Goal: Task Accomplishment & Management: Use online tool/utility

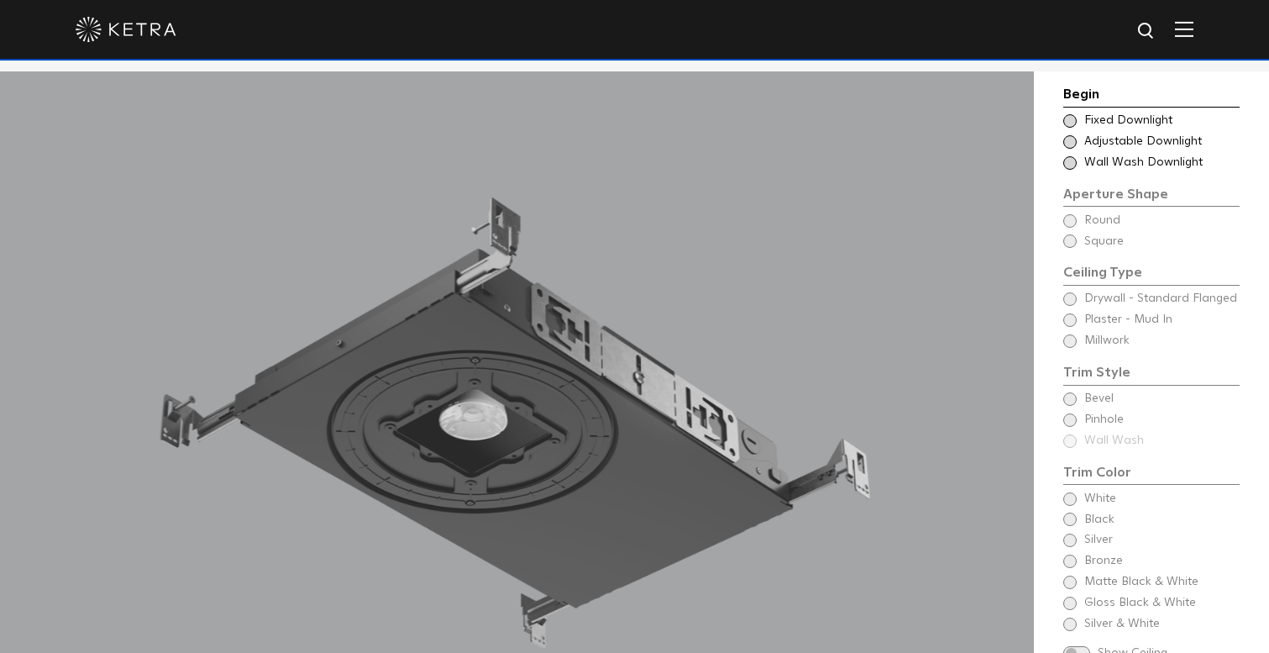
scroll to position [1401, 0]
click at [1075, 159] on span at bounding box center [1069, 162] width 13 height 13
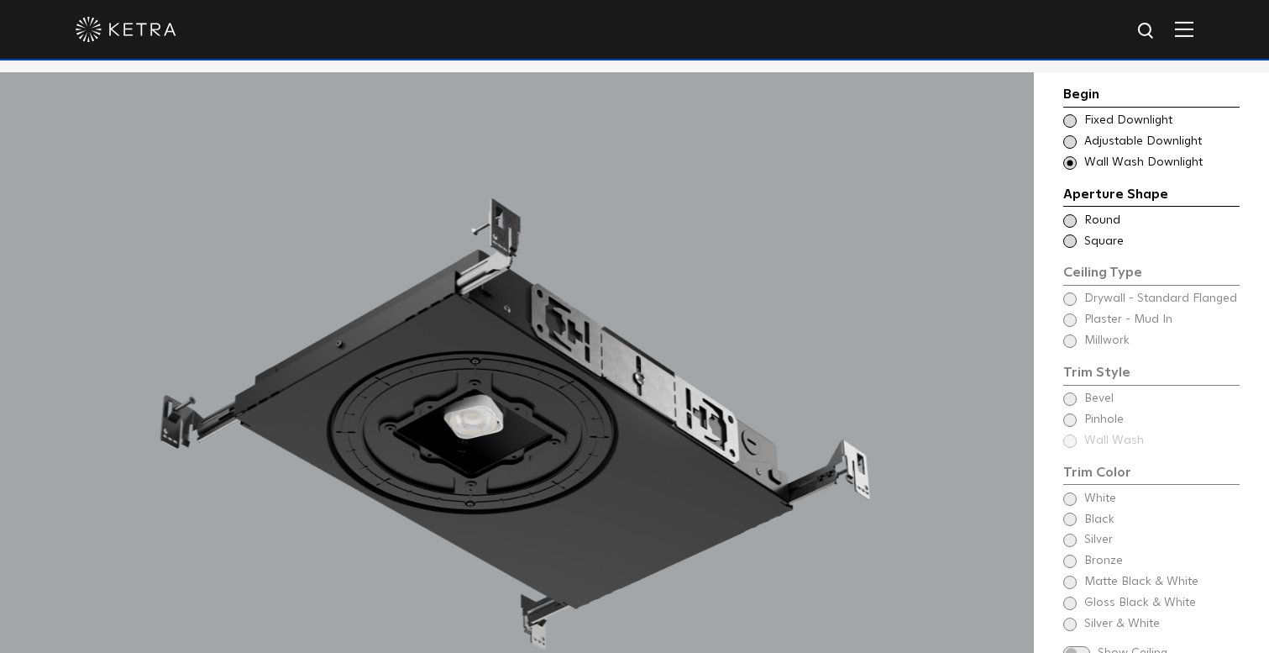
click at [1072, 139] on span at bounding box center [1069, 141] width 13 height 13
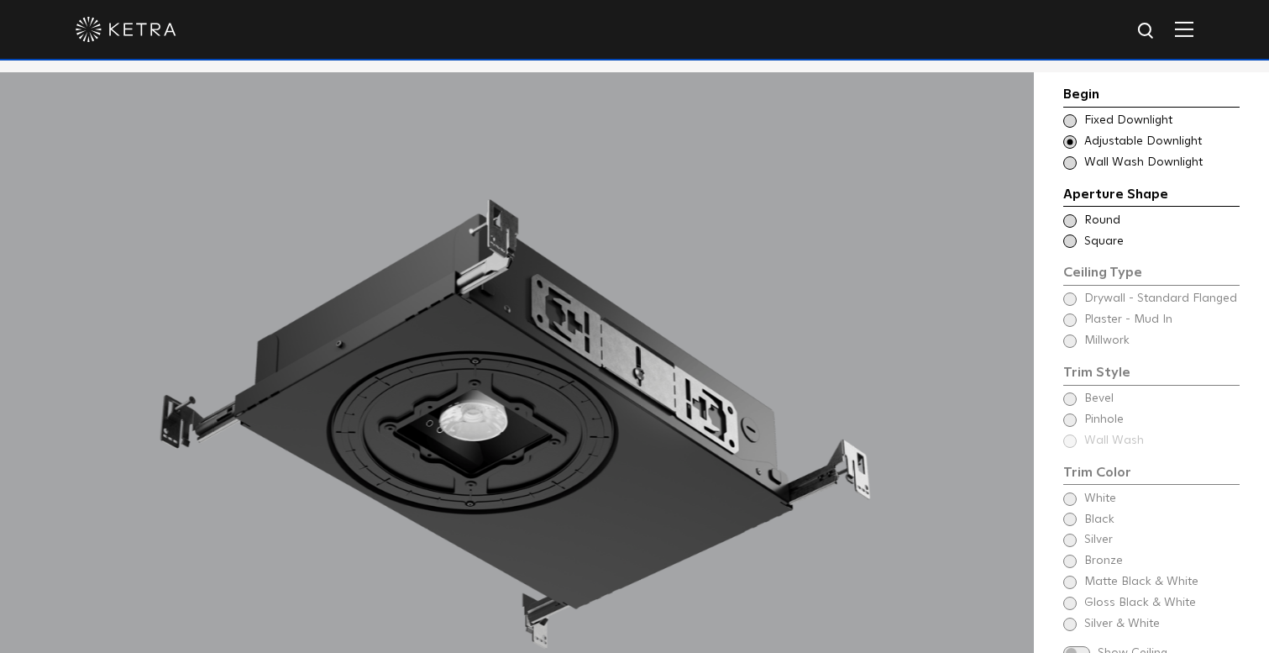
click at [1070, 119] on span at bounding box center [1069, 120] width 13 height 13
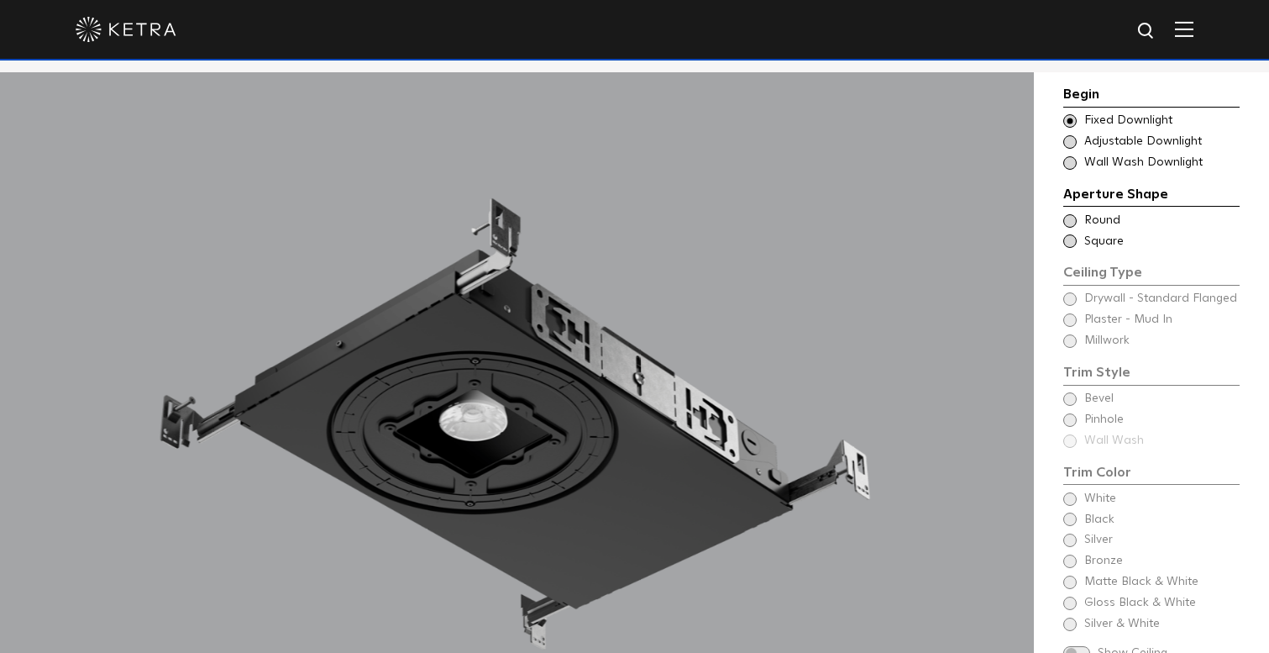
click at [1070, 138] on span at bounding box center [1069, 141] width 13 height 13
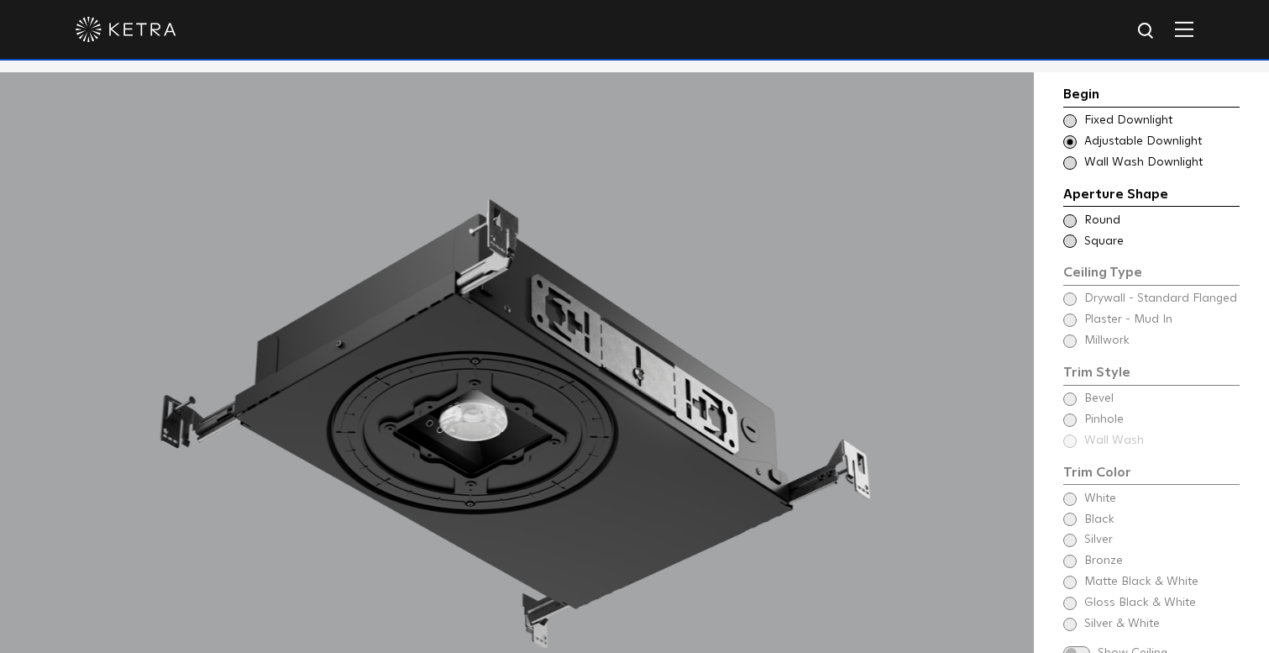
click at [1070, 159] on span at bounding box center [1069, 162] width 13 height 13
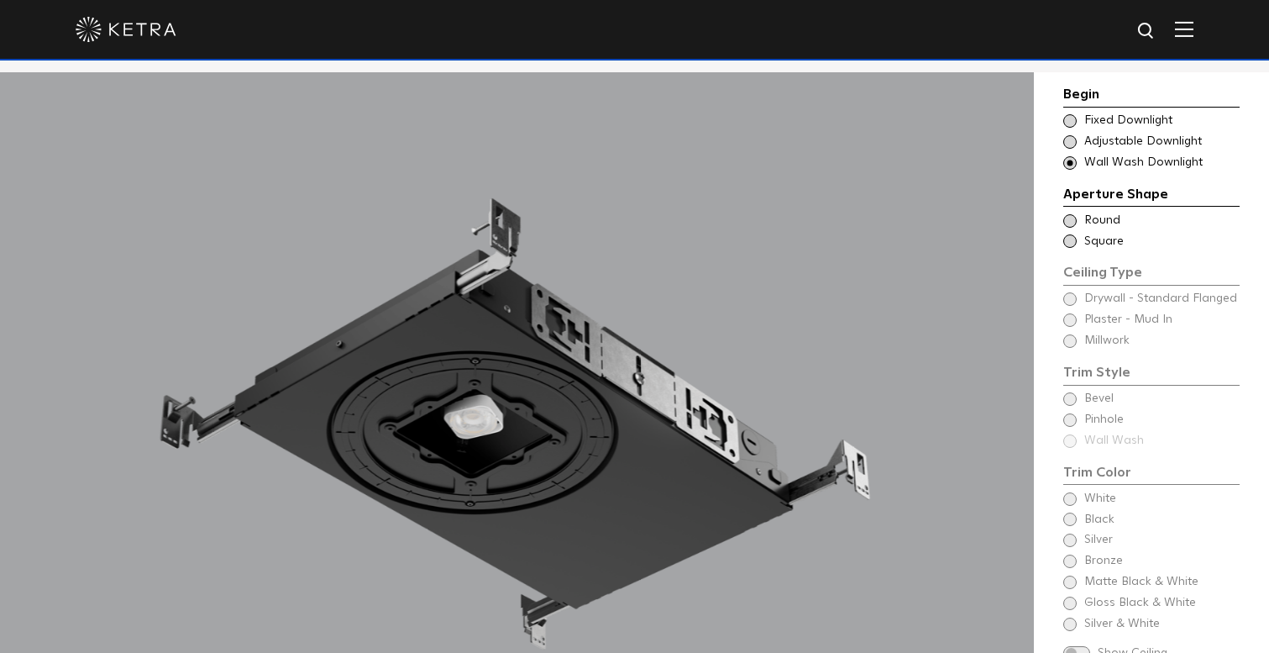
click at [1071, 219] on span at bounding box center [1069, 220] width 13 height 13
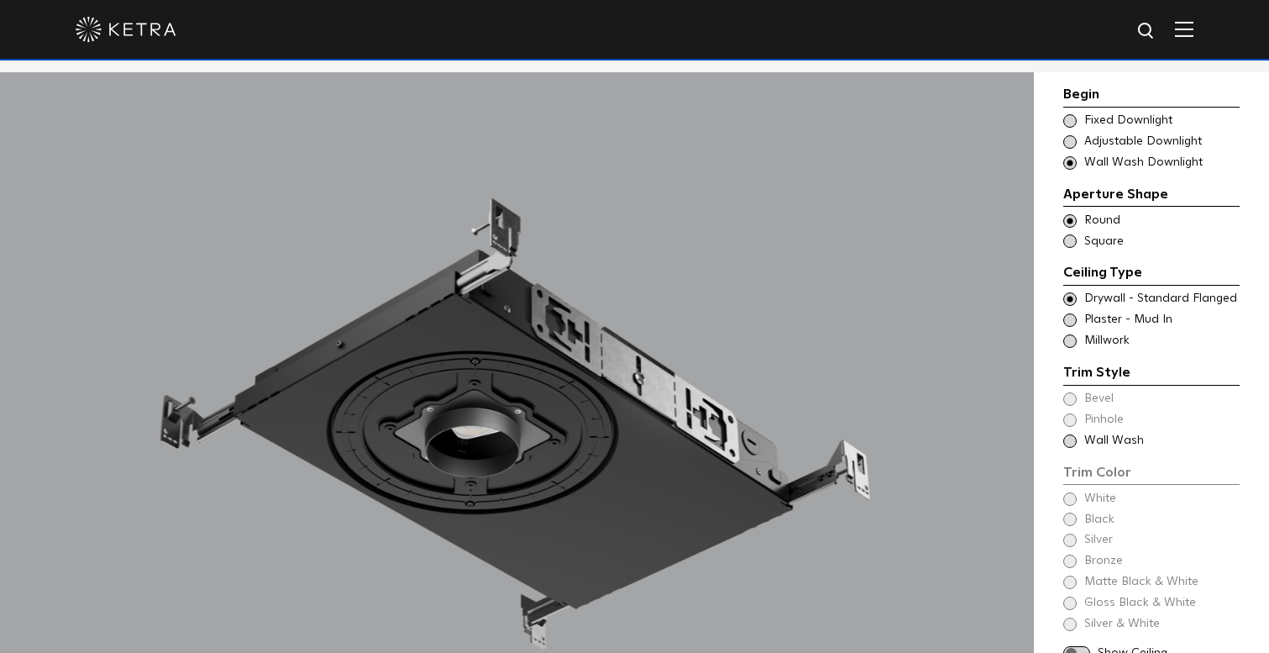
click at [1073, 238] on span at bounding box center [1069, 240] width 13 height 13
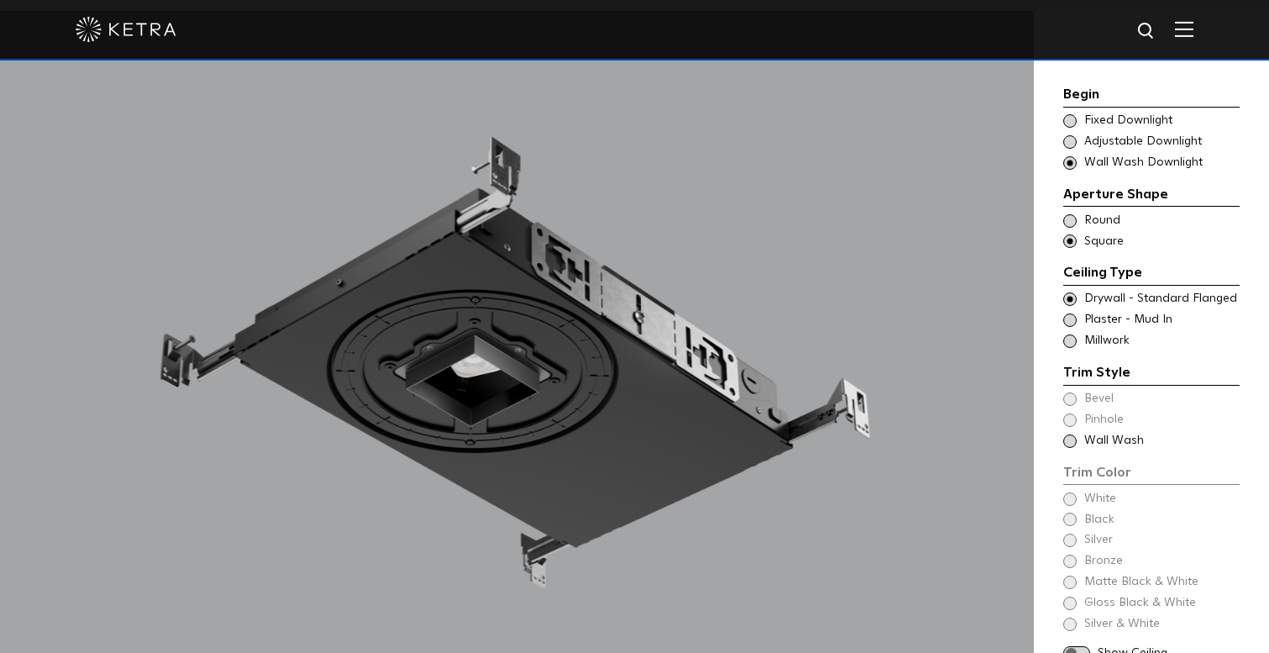
scroll to position [1436, 0]
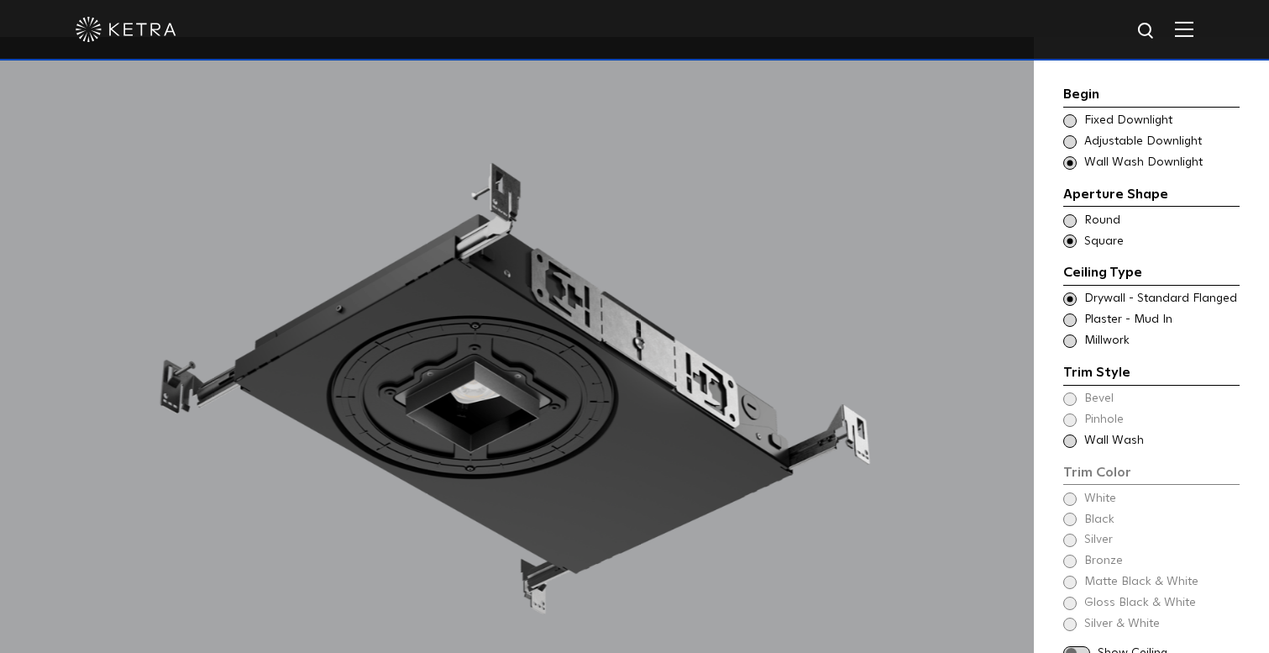
click at [1072, 313] on span at bounding box center [1069, 319] width 13 height 13
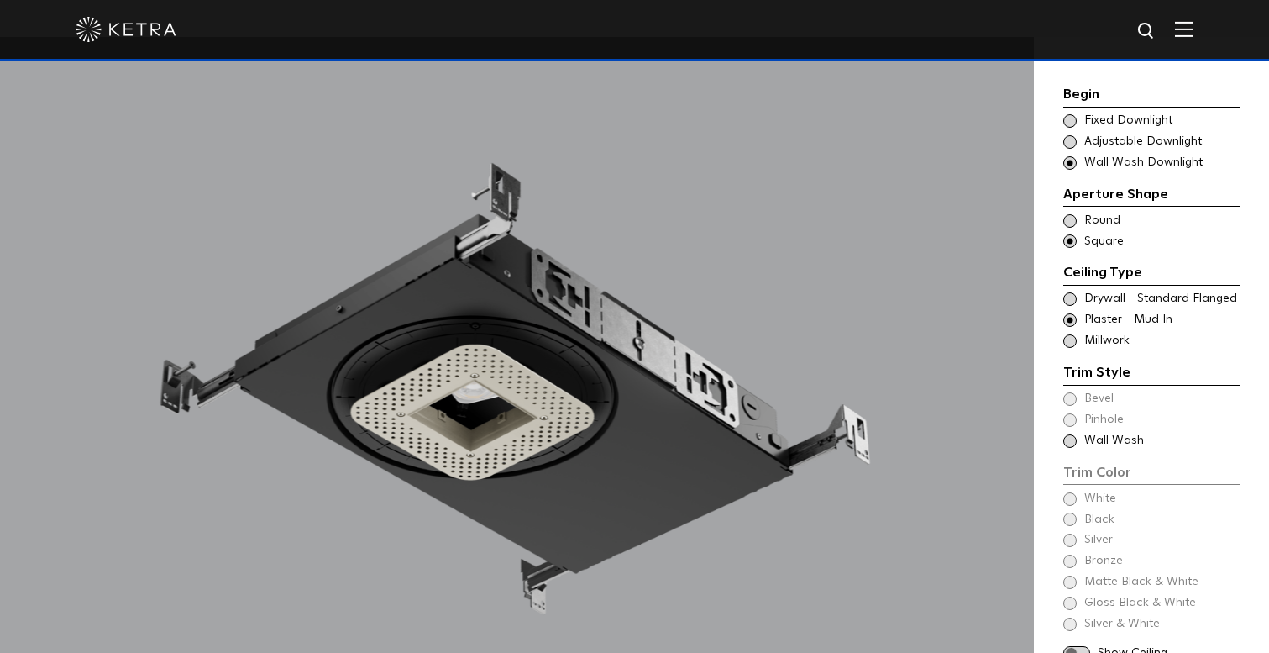
click at [1070, 334] on span at bounding box center [1069, 340] width 13 height 13
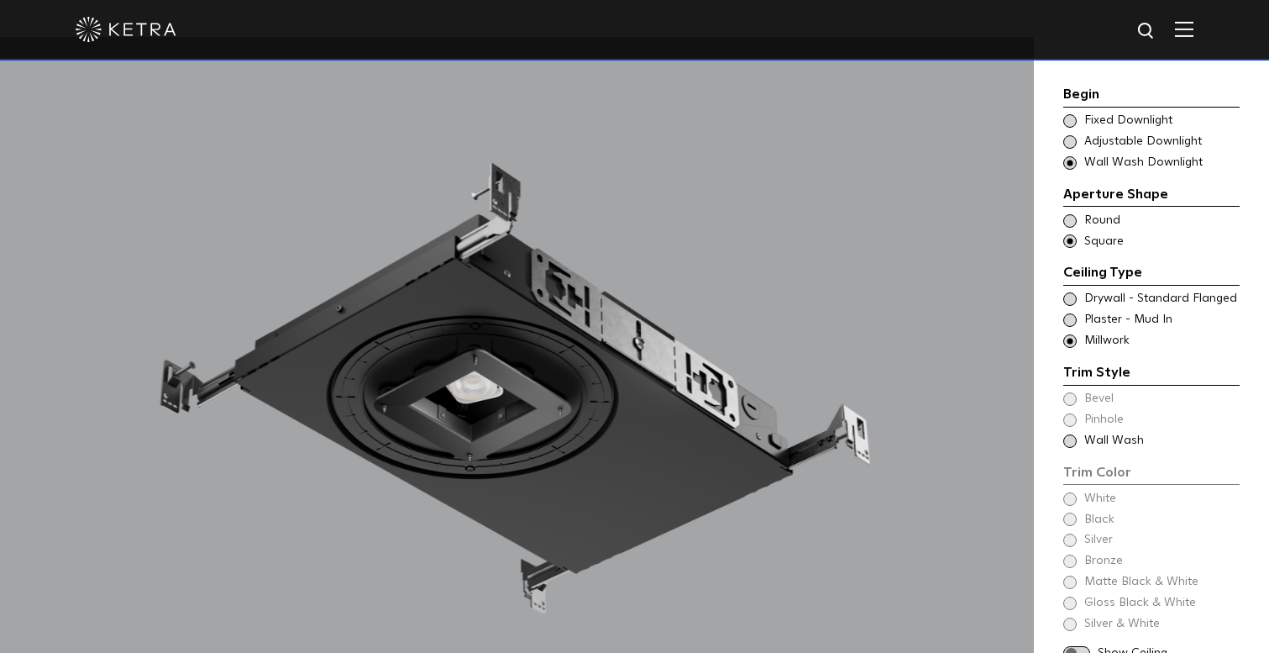
click at [1068, 314] on span at bounding box center [1069, 319] width 13 height 13
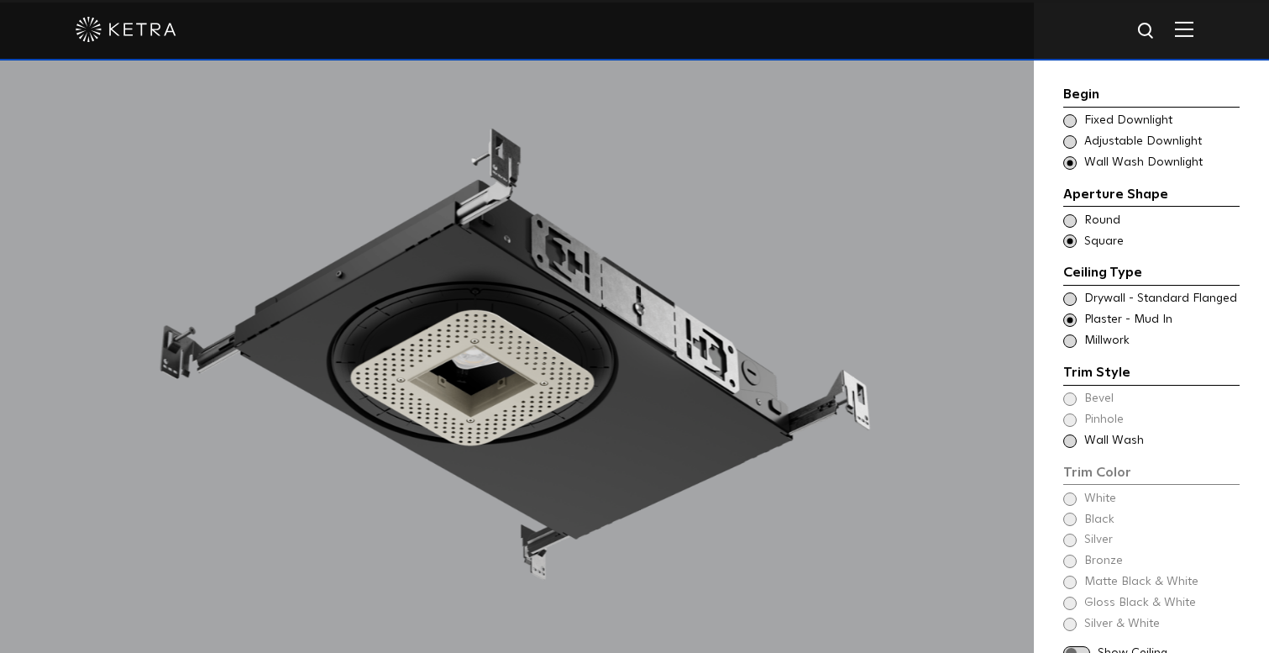
scroll to position [1458, 0]
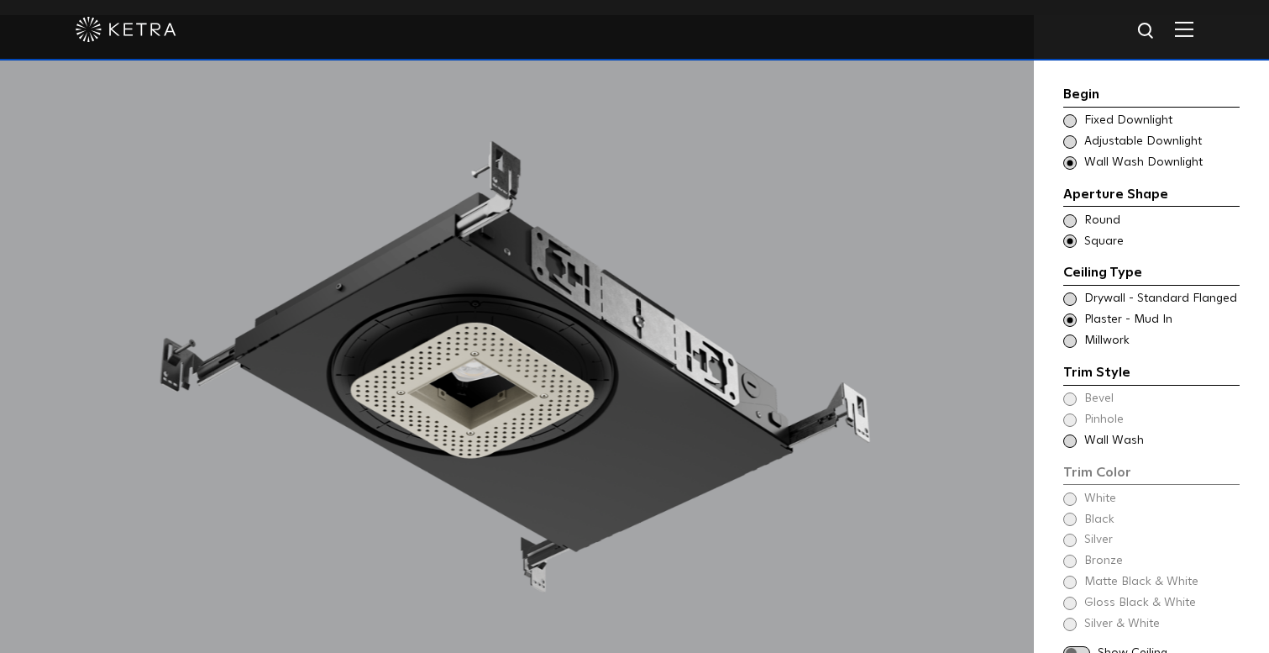
click at [1071, 142] on span at bounding box center [1069, 141] width 13 height 13
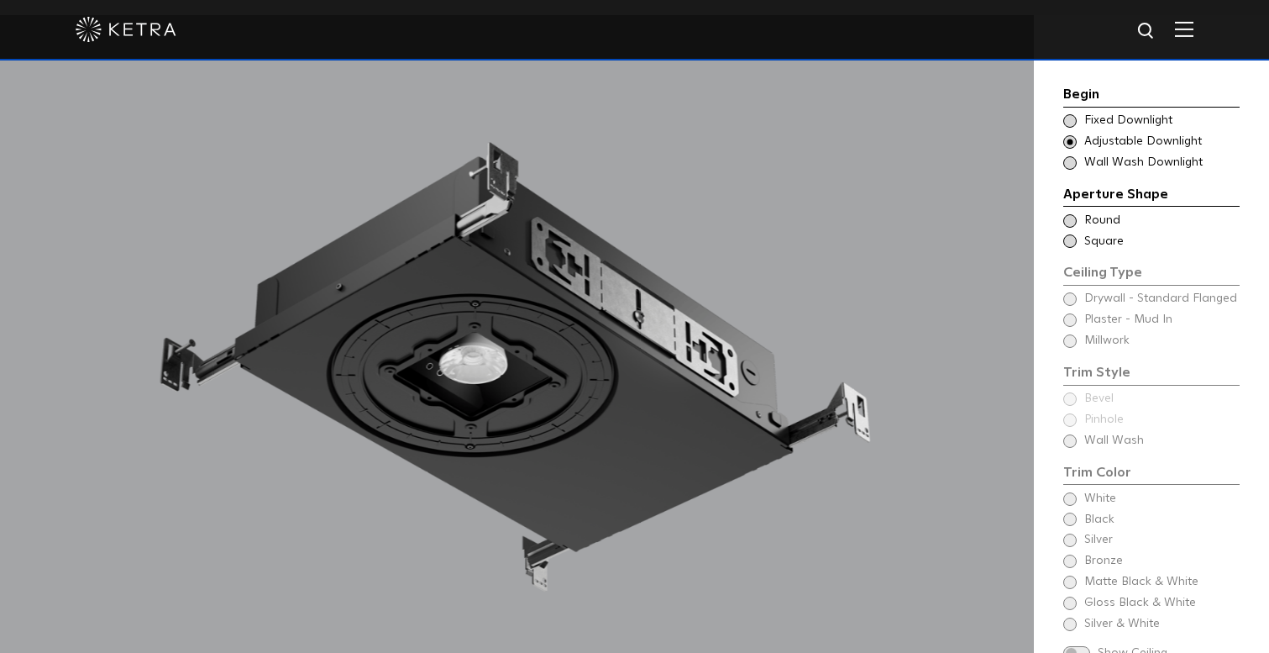
click at [1072, 239] on span at bounding box center [1069, 240] width 13 height 13
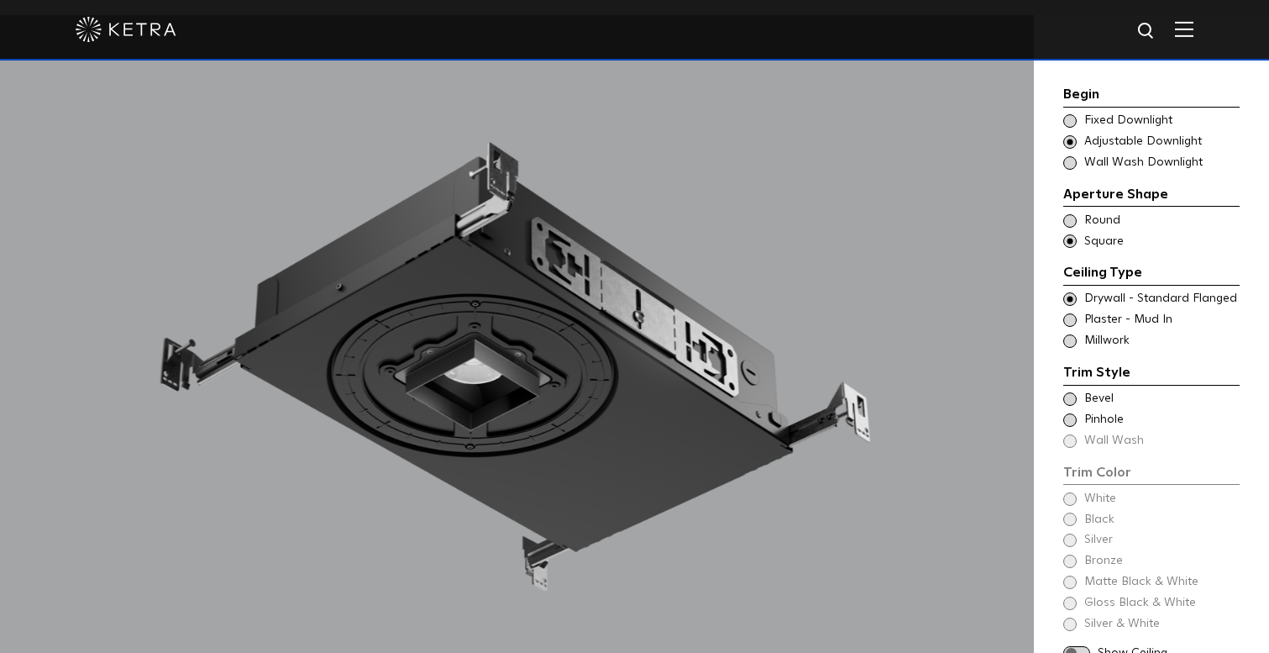
click at [1070, 314] on span at bounding box center [1069, 319] width 13 height 13
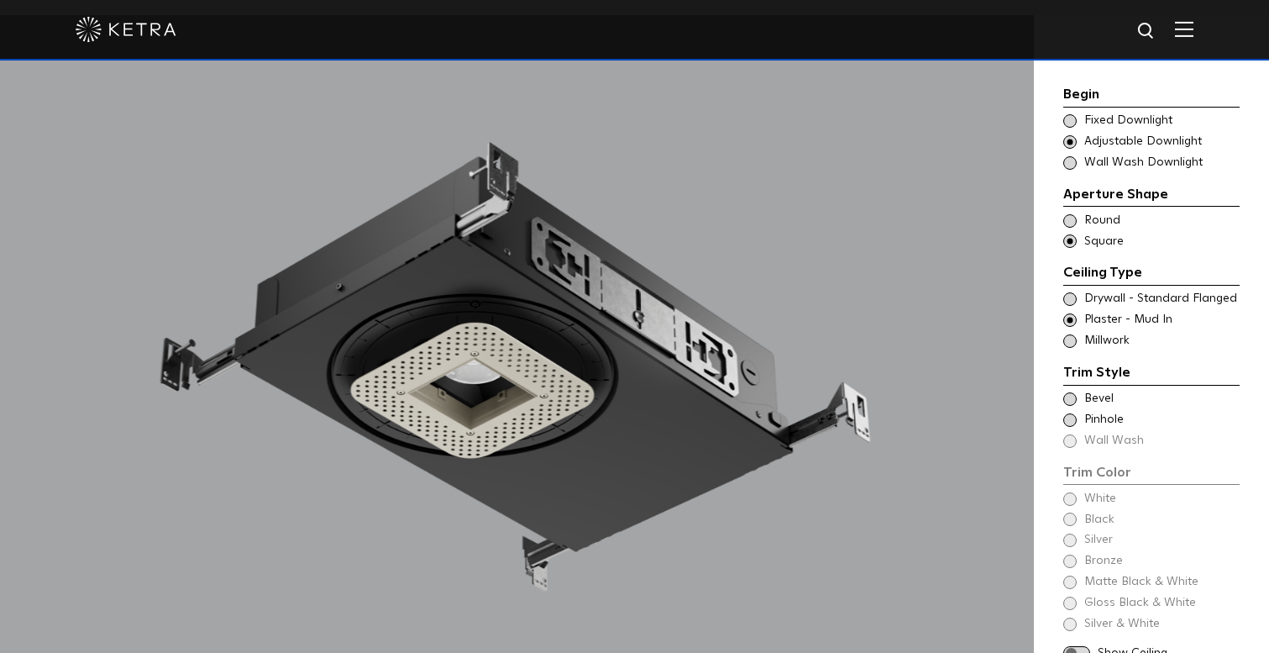
click at [1071, 392] on span at bounding box center [1069, 398] width 13 height 13
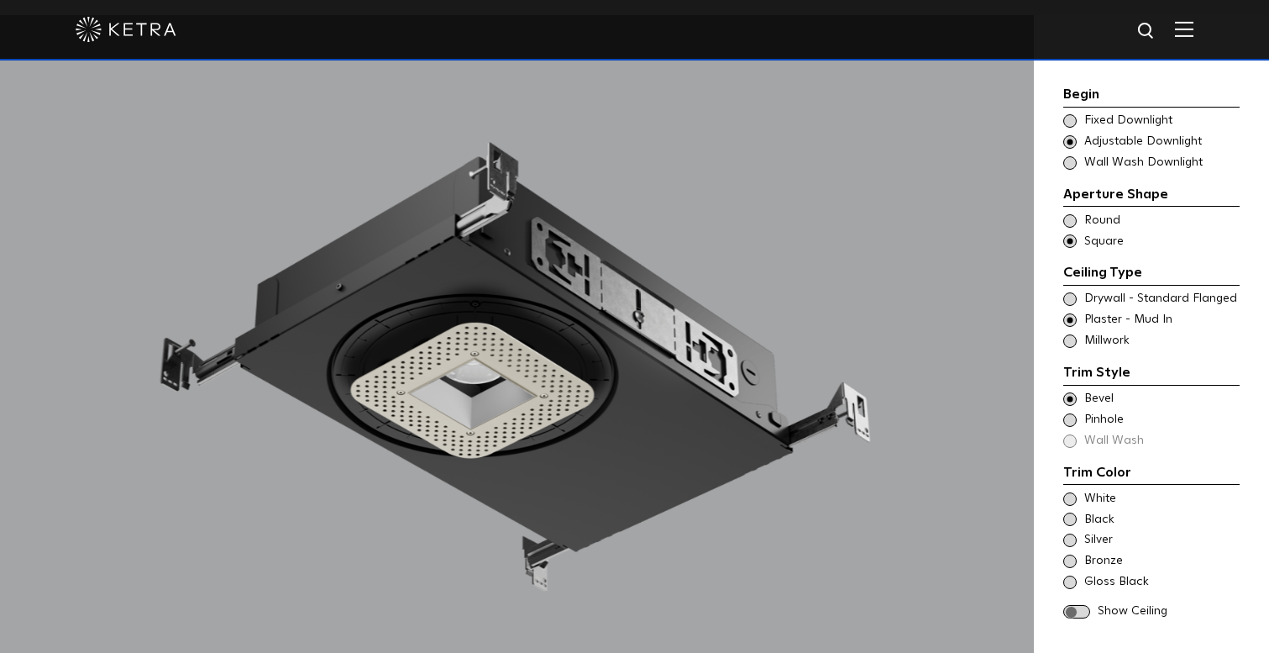
click at [1071, 413] on span at bounding box center [1069, 419] width 13 height 13
click at [1068, 392] on span at bounding box center [1069, 398] width 13 height 13
click at [1045, 386] on div "Begin Choose Aperture Shape Fixed Downlight Choose Aperture Shape Adjustable Do…" at bounding box center [1151, 383] width 235 height 736
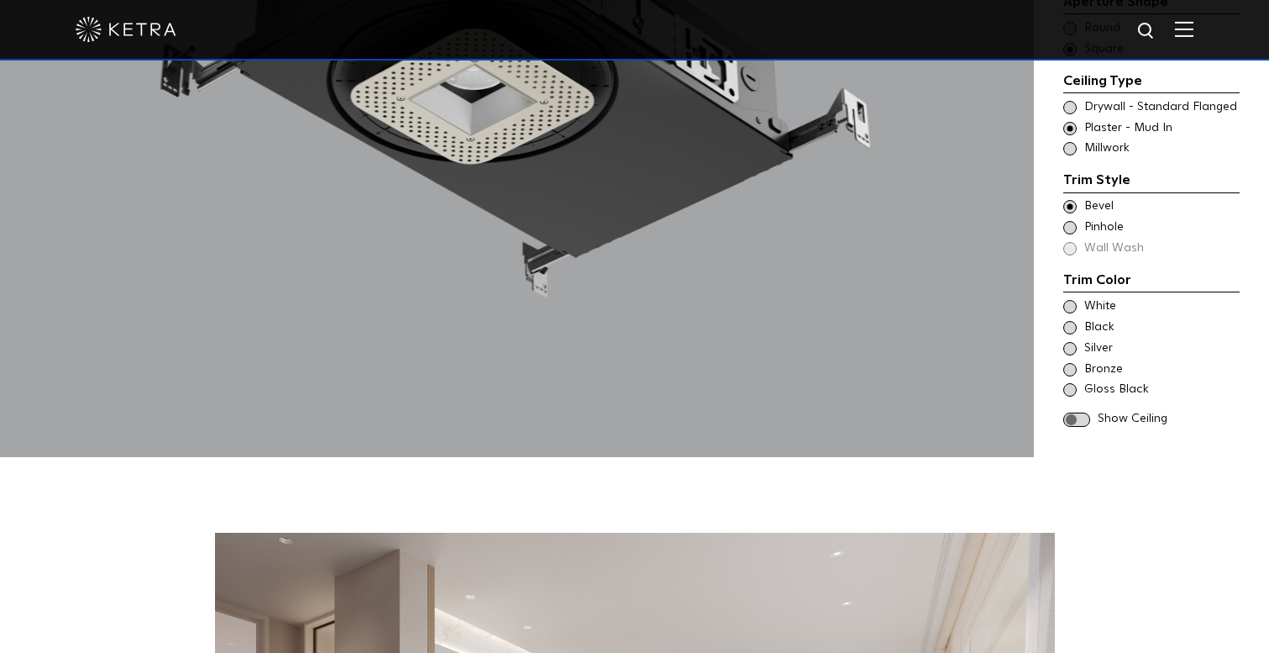
scroll to position [1751, 0]
click at [1071, 301] on span at bounding box center [1069, 307] width 13 height 13
click at [1073, 413] on span at bounding box center [1076, 420] width 27 height 14
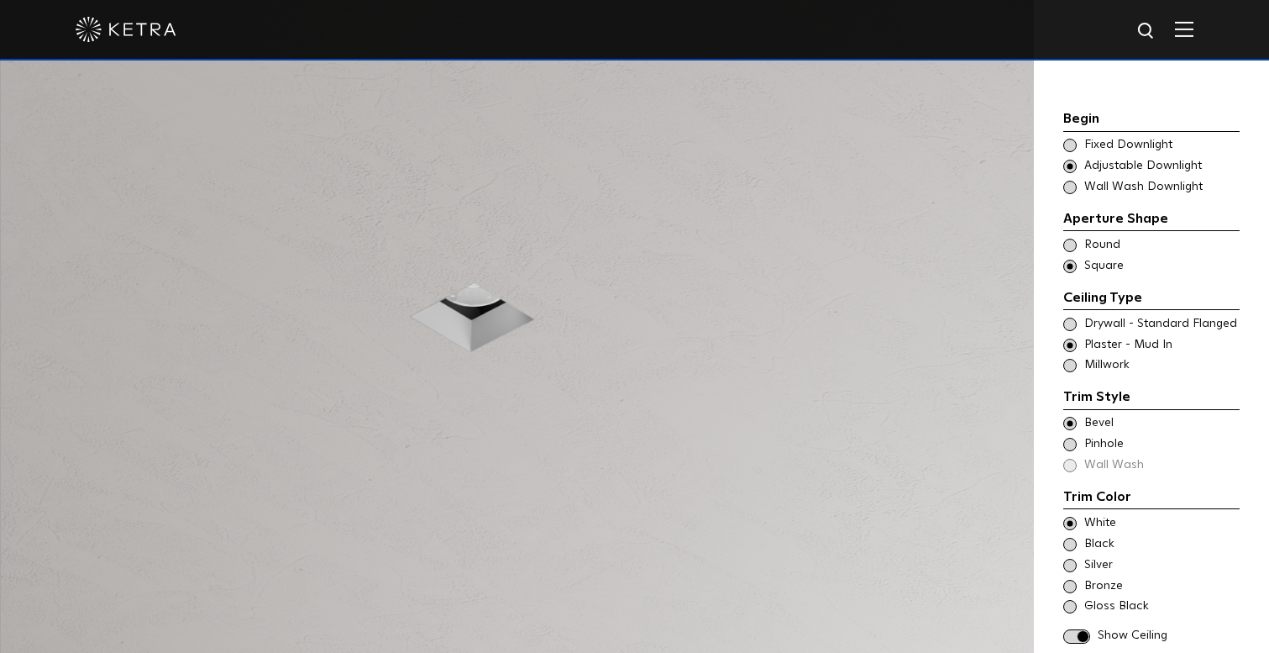
scroll to position [1533, 0]
click at [1069, 320] on span at bounding box center [1069, 326] width 13 height 13
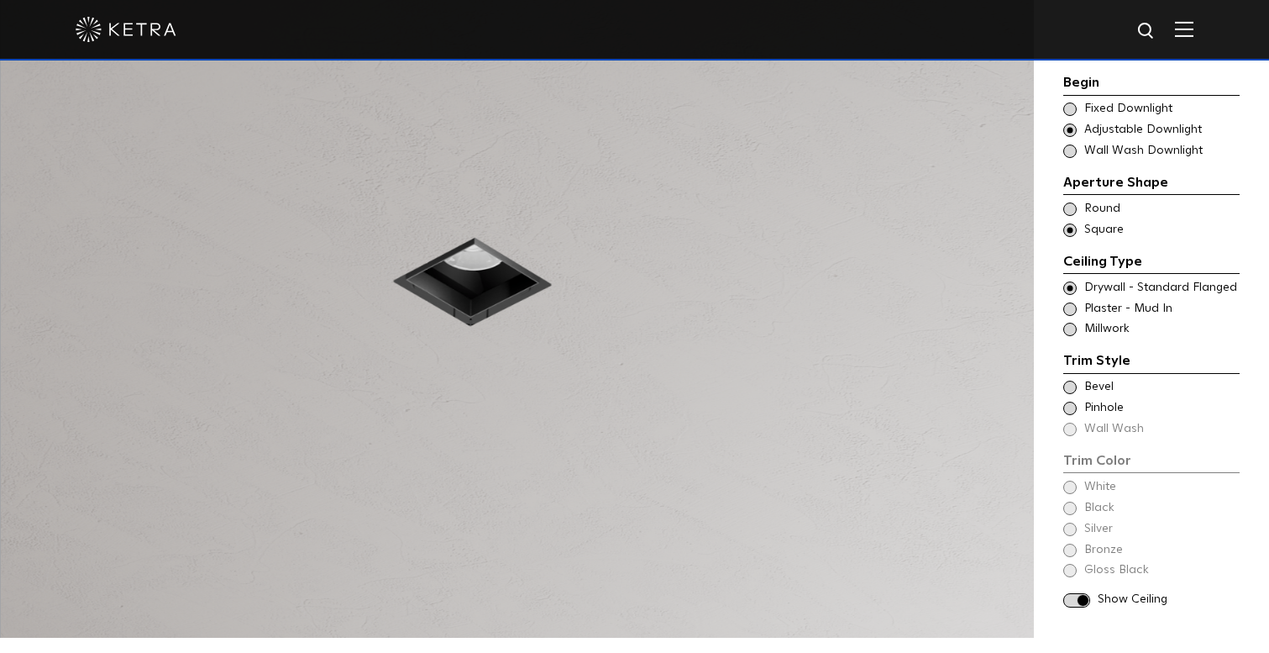
scroll to position [1531, 0]
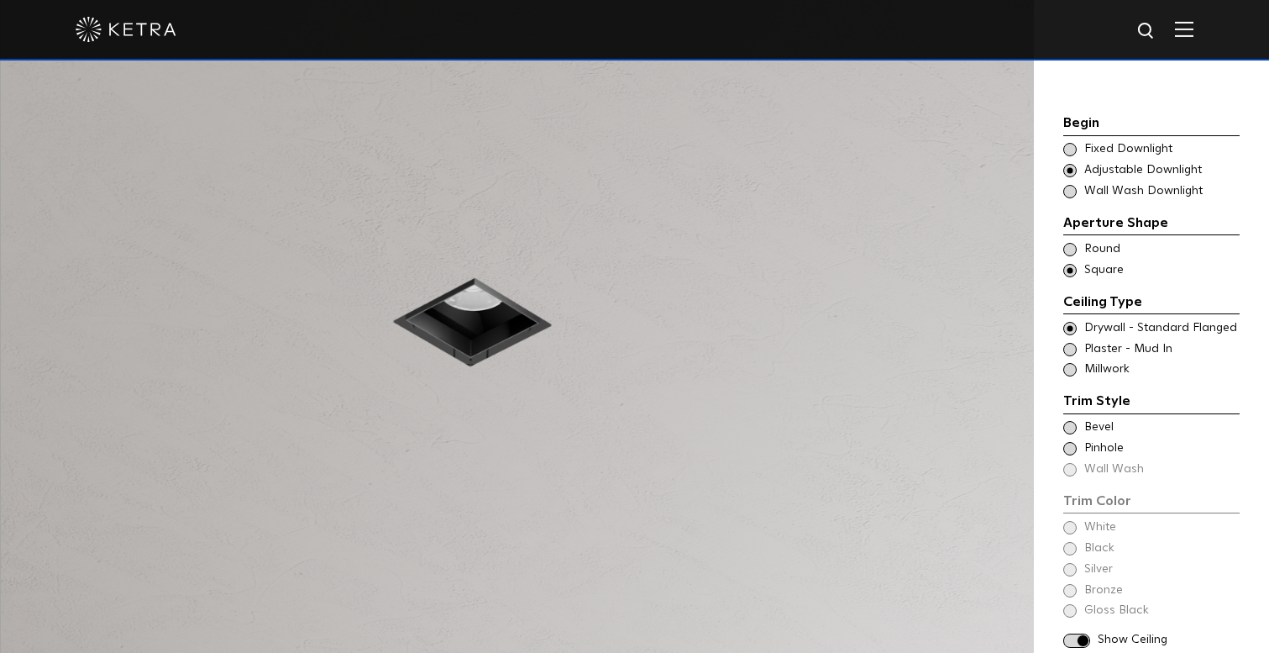
click at [1069, 243] on span at bounding box center [1069, 249] width 13 height 13
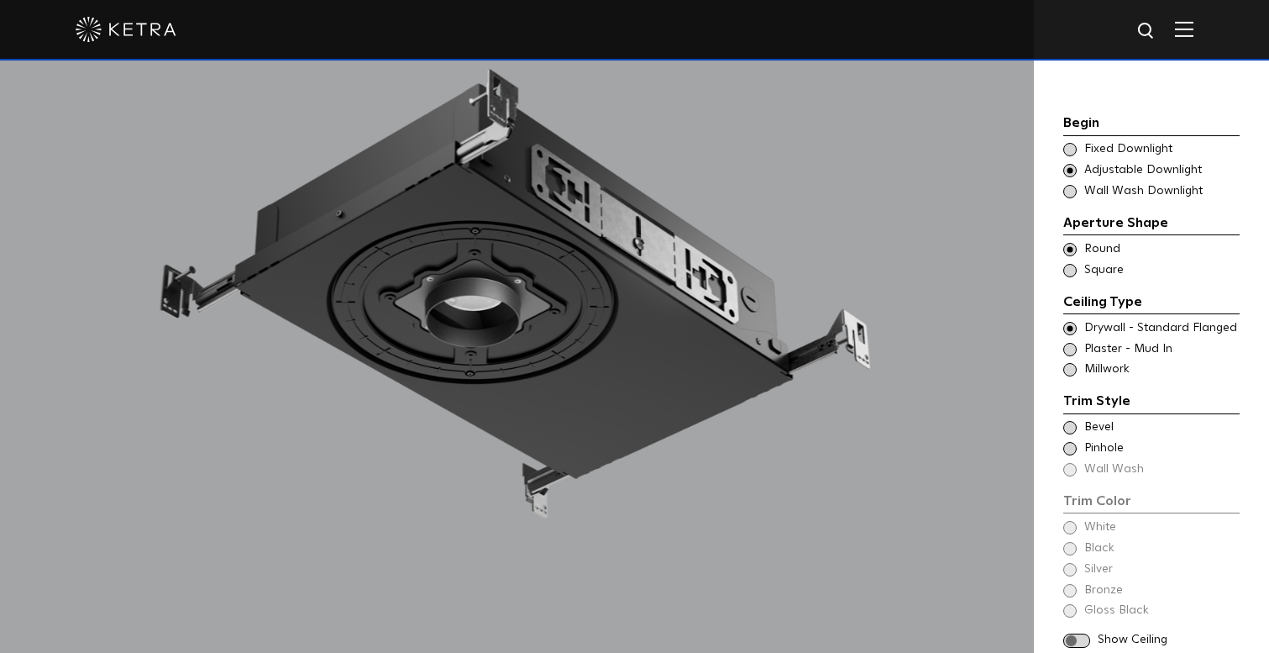
click at [1070, 421] on span at bounding box center [1069, 427] width 13 height 13
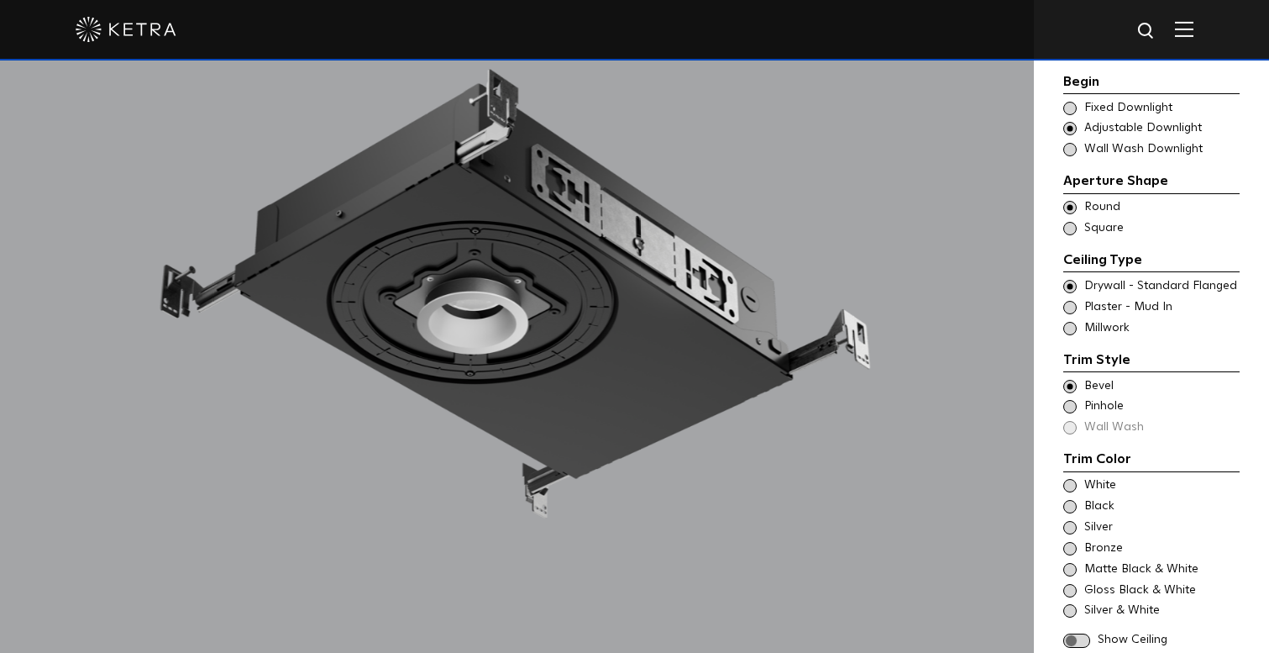
click at [1071, 479] on span at bounding box center [1069, 485] width 13 height 13
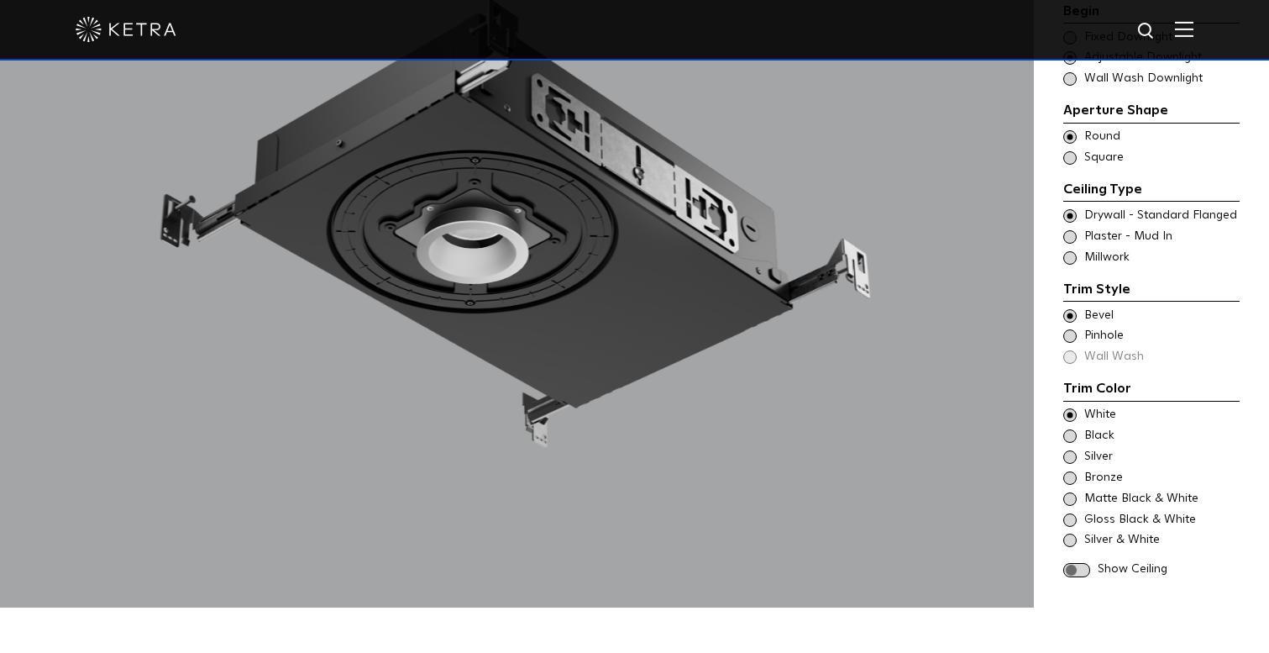
scroll to position [1630, 0]
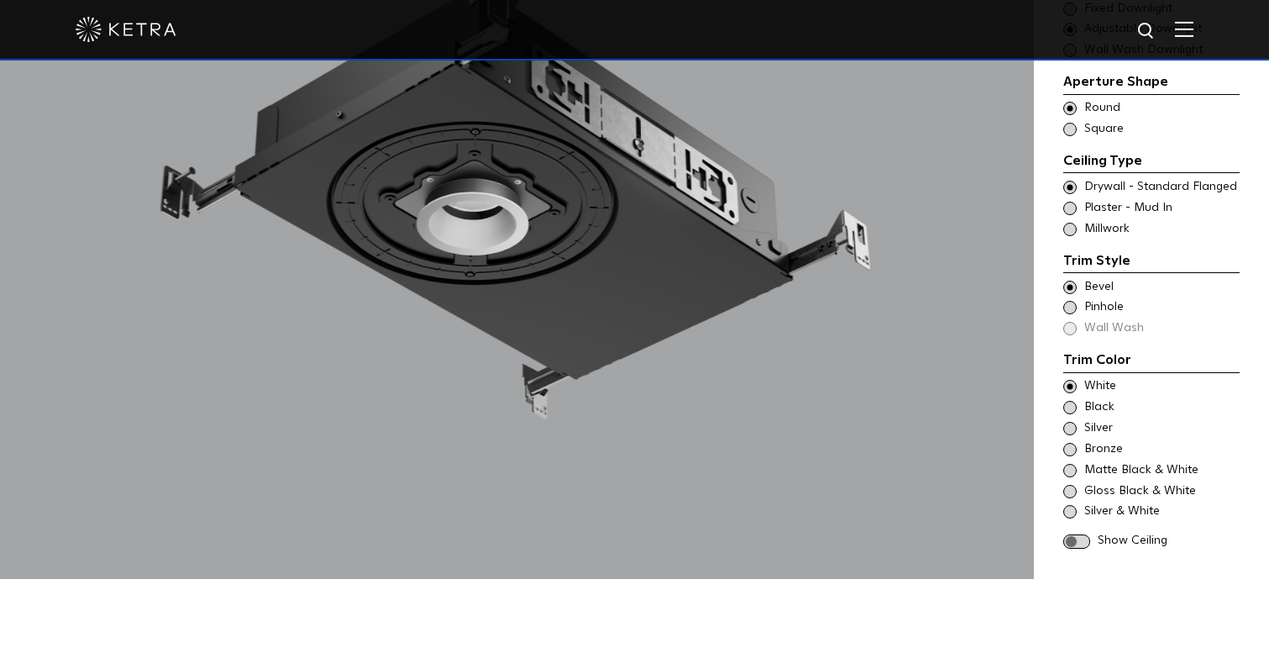
click at [1069, 534] on span at bounding box center [1076, 541] width 27 height 14
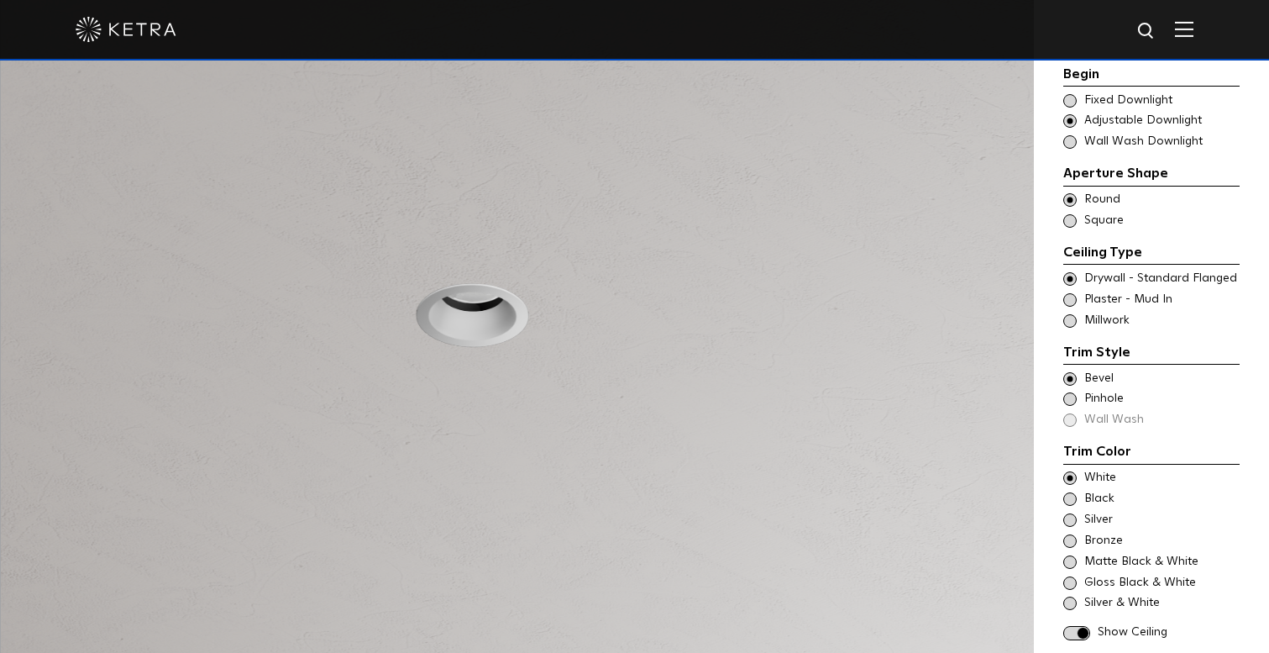
scroll to position [1536, 0]
click at [1070, 296] on span at bounding box center [1069, 302] width 13 height 13
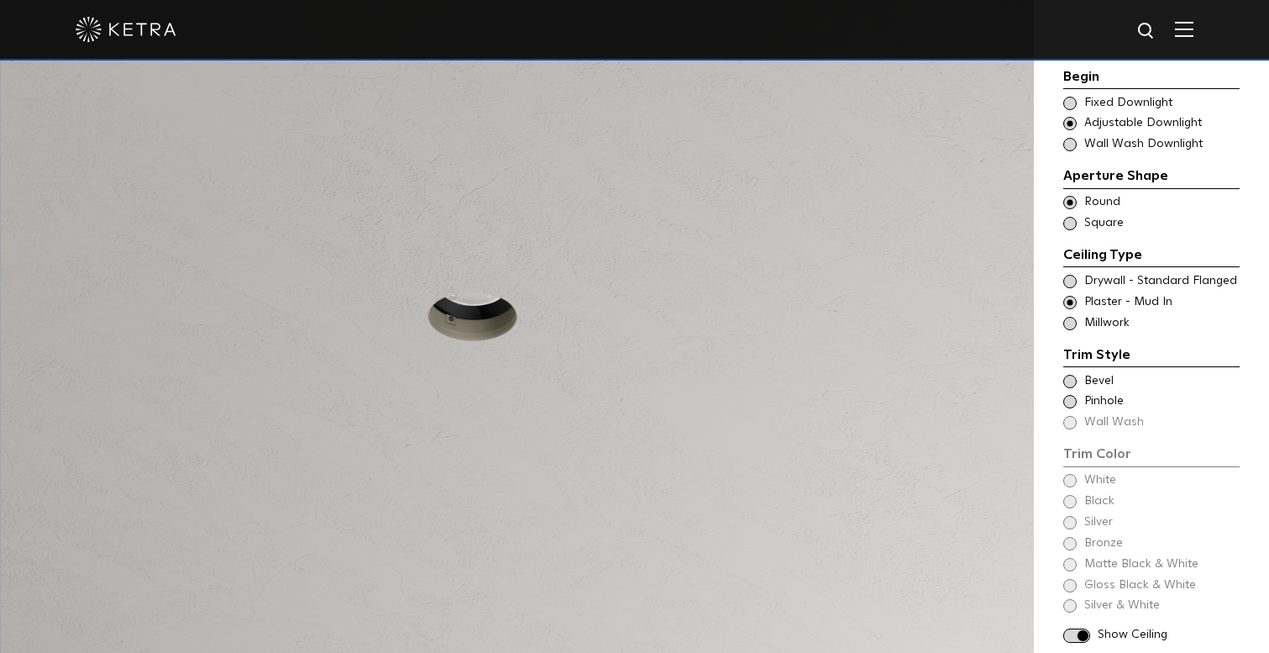
click at [1071, 217] on span at bounding box center [1069, 223] width 13 height 13
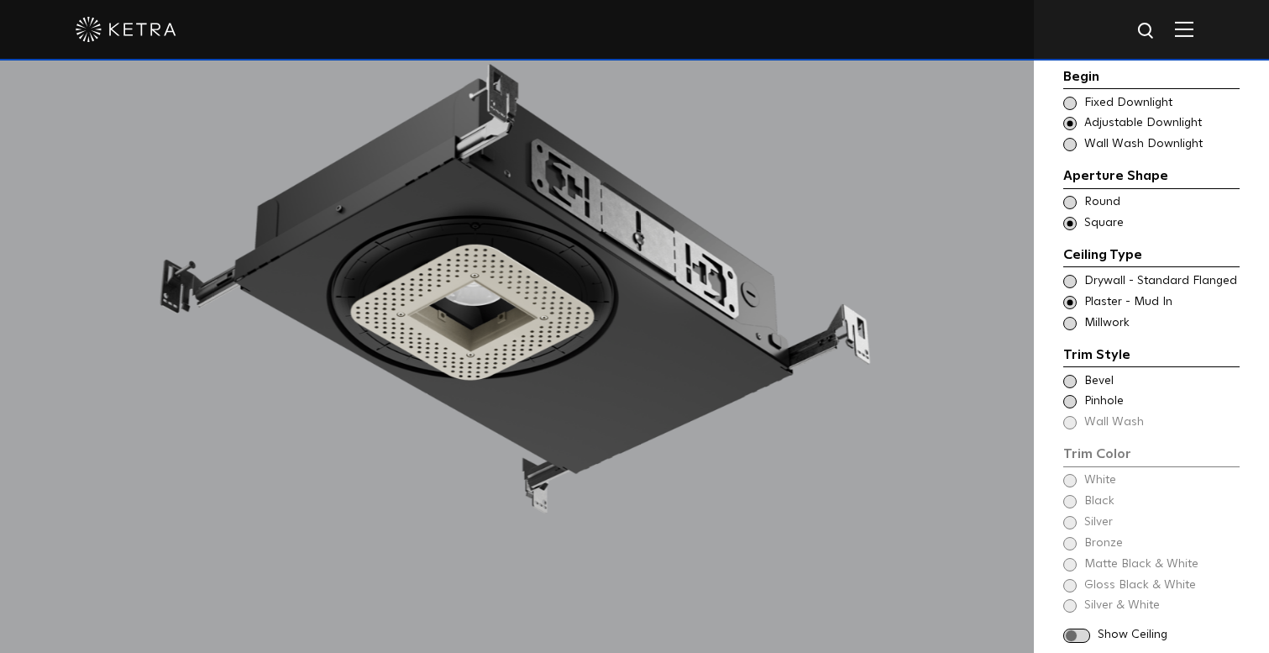
click at [1069, 375] on span at bounding box center [1069, 381] width 13 height 13
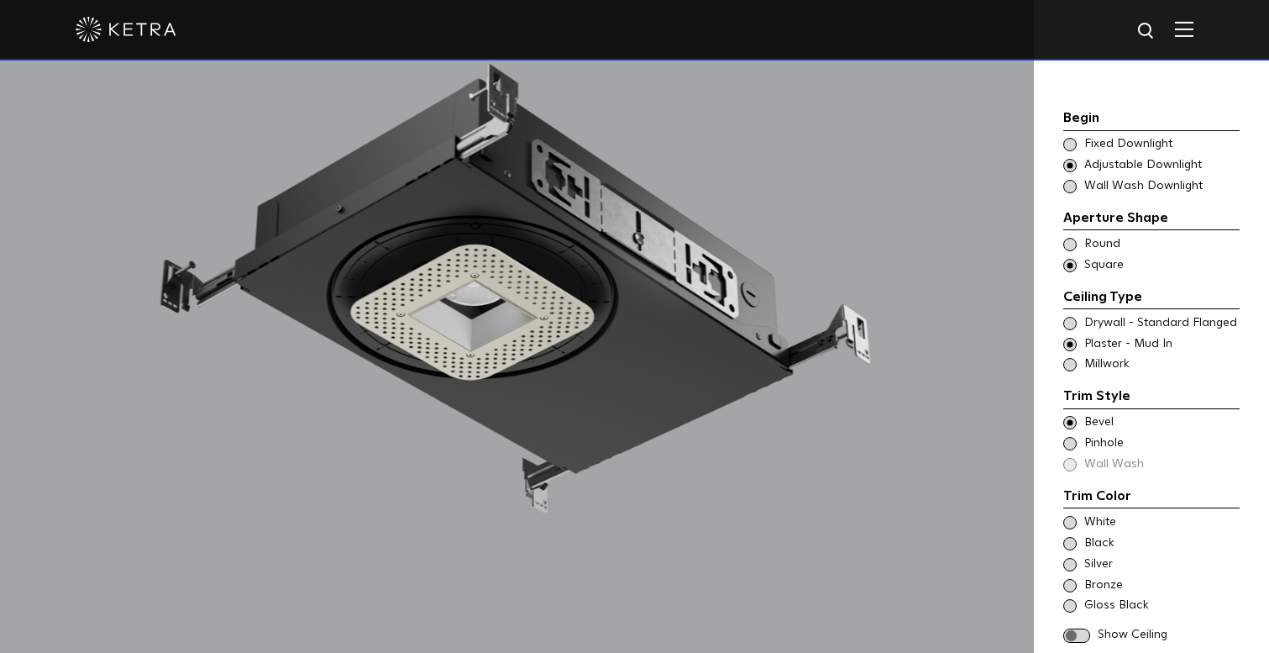
click at [1070, 516] on span at bounding box center [1069, 522] width 13 height 13
click at [1048, 521] on div "Begin Choose Aperture Shape Fixed Downlight Choose Aperture Shape Adjustable Do…" at bounding box center [1151, 305] width 235 height 736
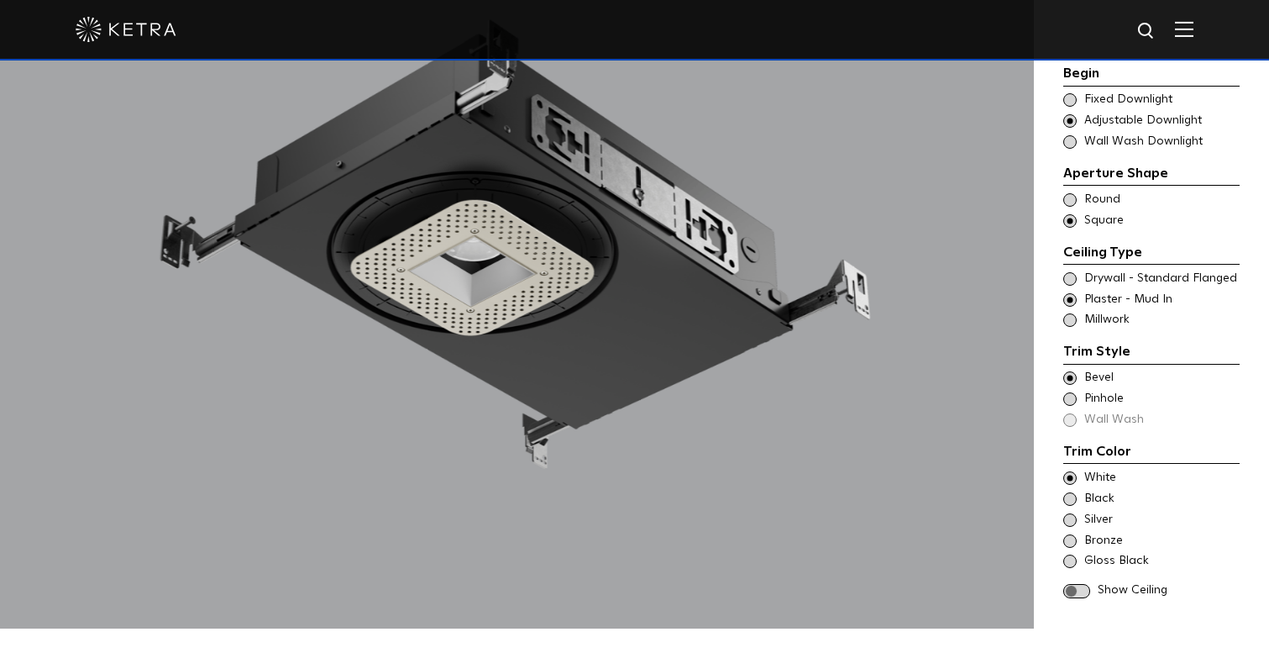
scroll to position [1613, 0]
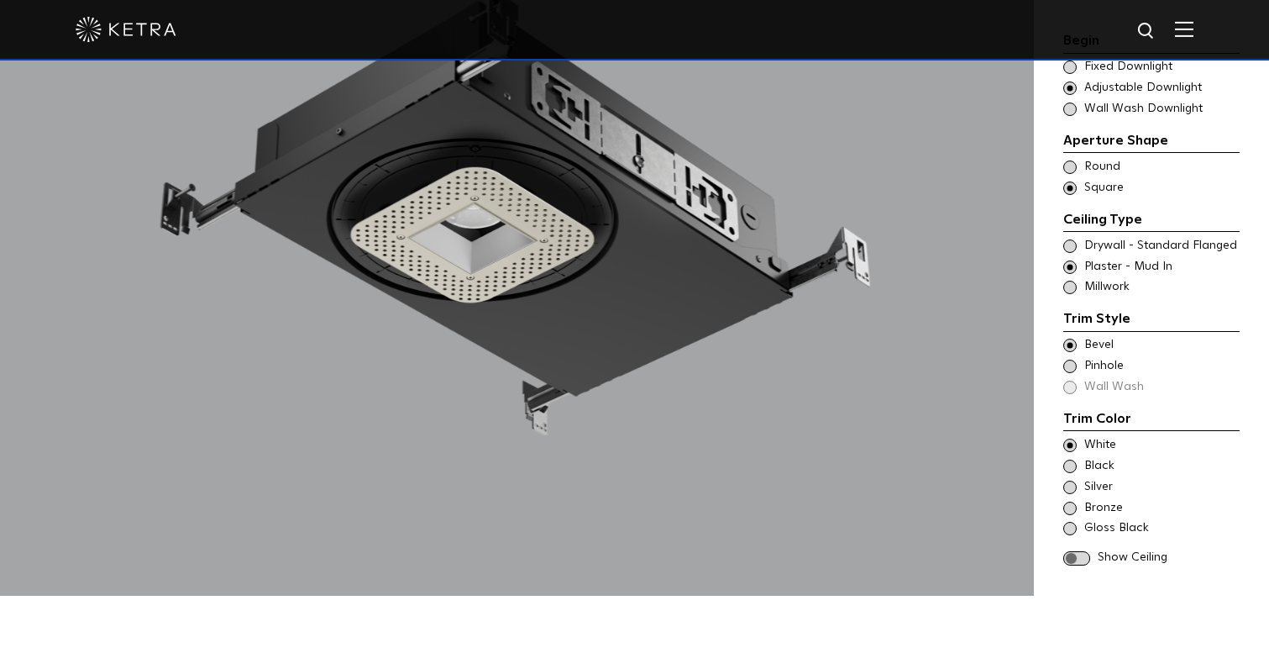
click at [1069, 551] on span at bounding box center [1076, 558] width 27 height 14
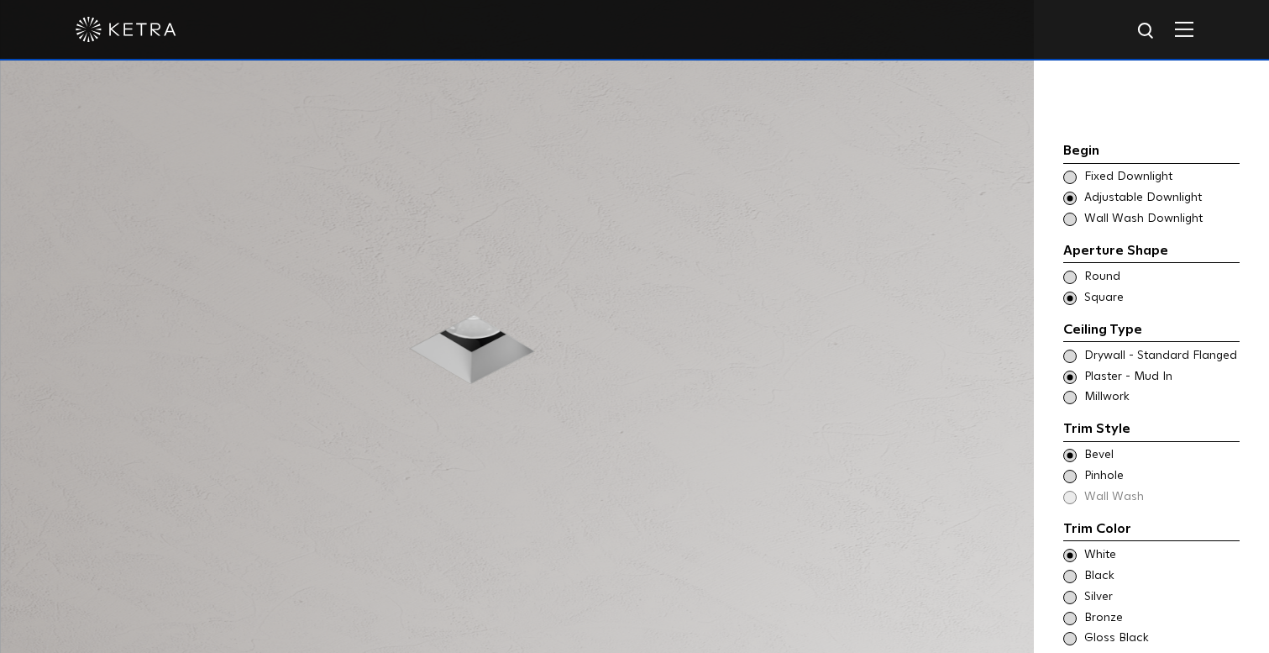
scroll to position [1493, 0]
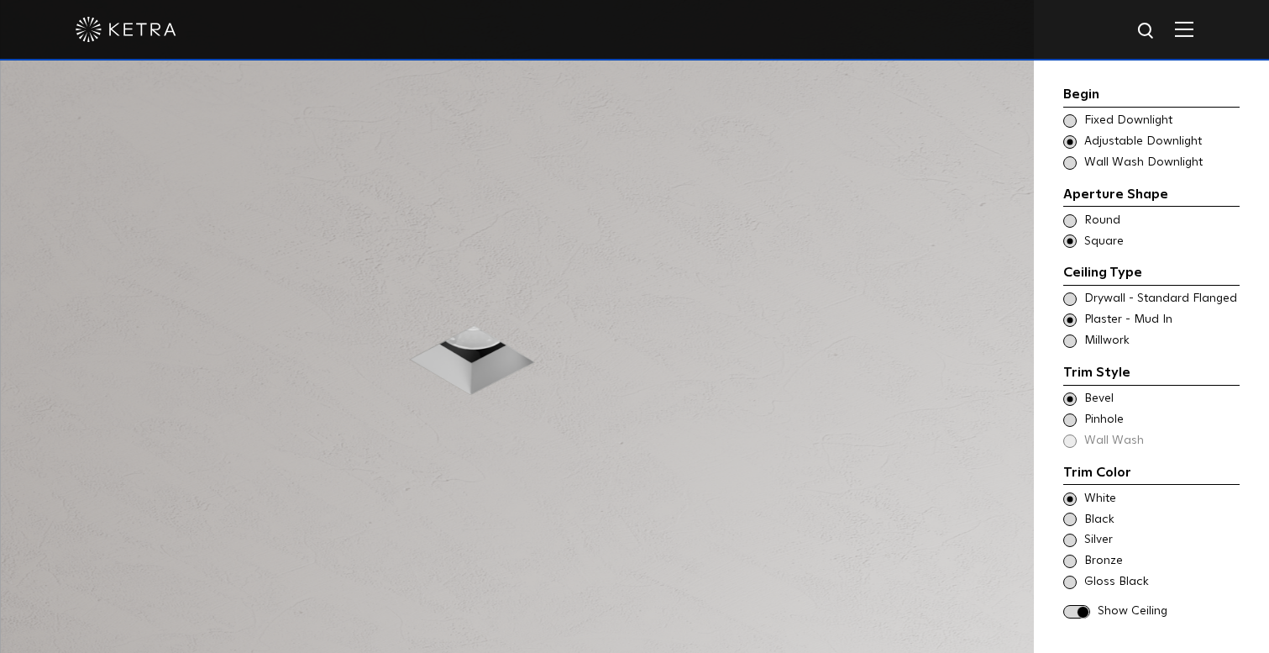
click at [1070, 217] on span at bounding box center [1069, 220] width 13 height 13
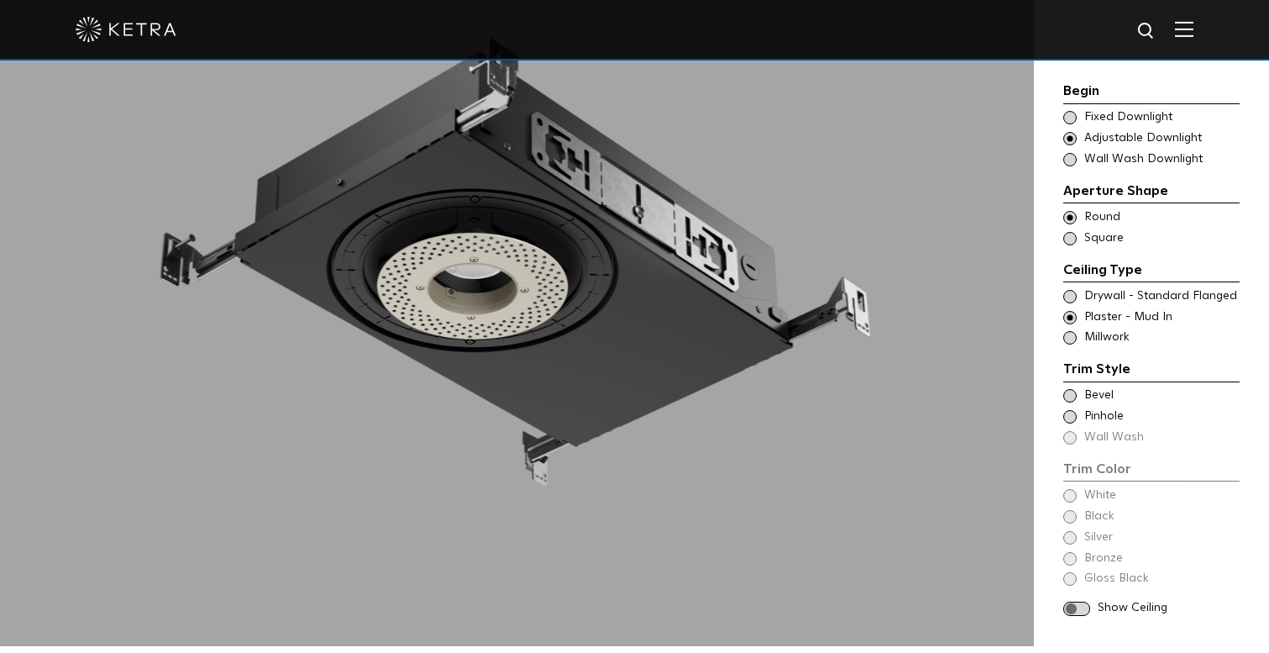
scroll to position [1568, 0]
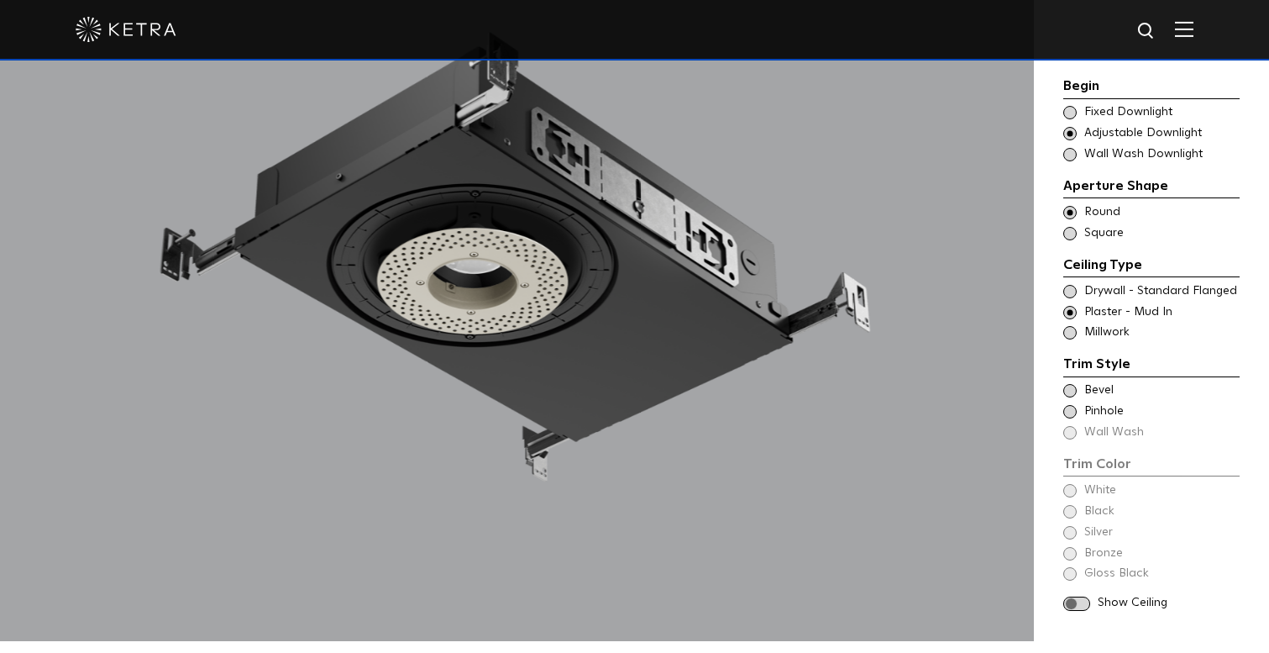
click at [1071, 384] on span at bounding box center [1069, 390] width 13 height 13
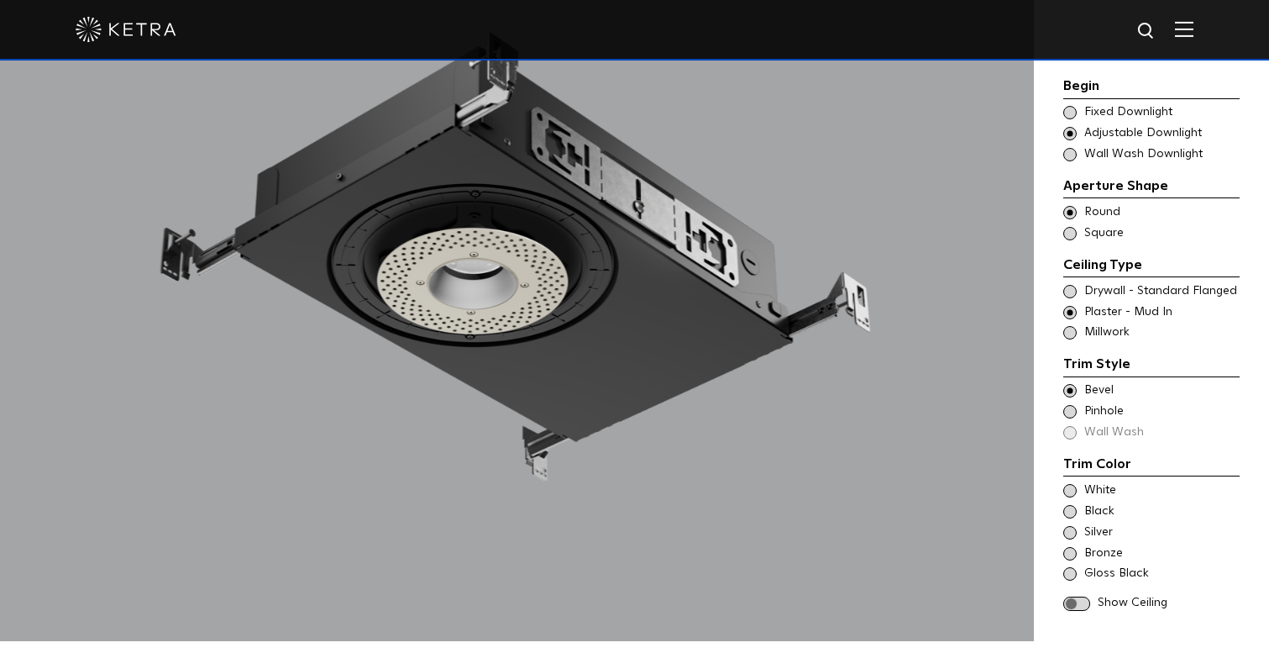
click at [1074, 596] on span at bounding box center [1076, 603] width 27 height 14
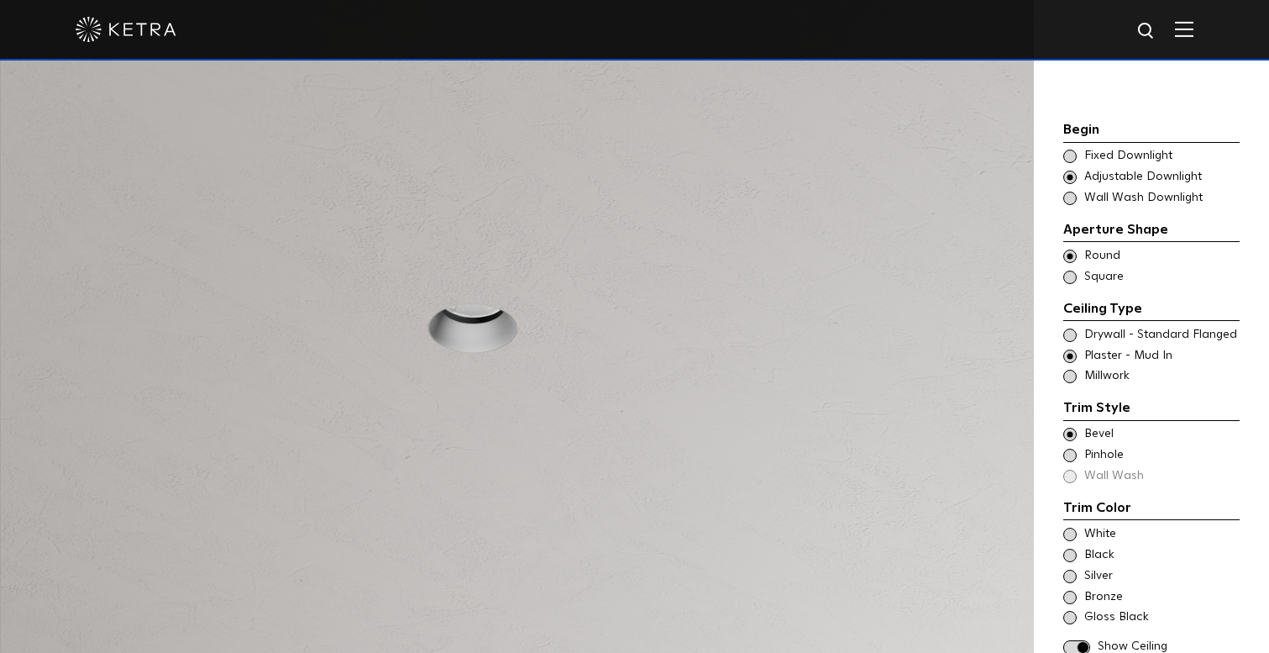
scroll to position [1515, 0]
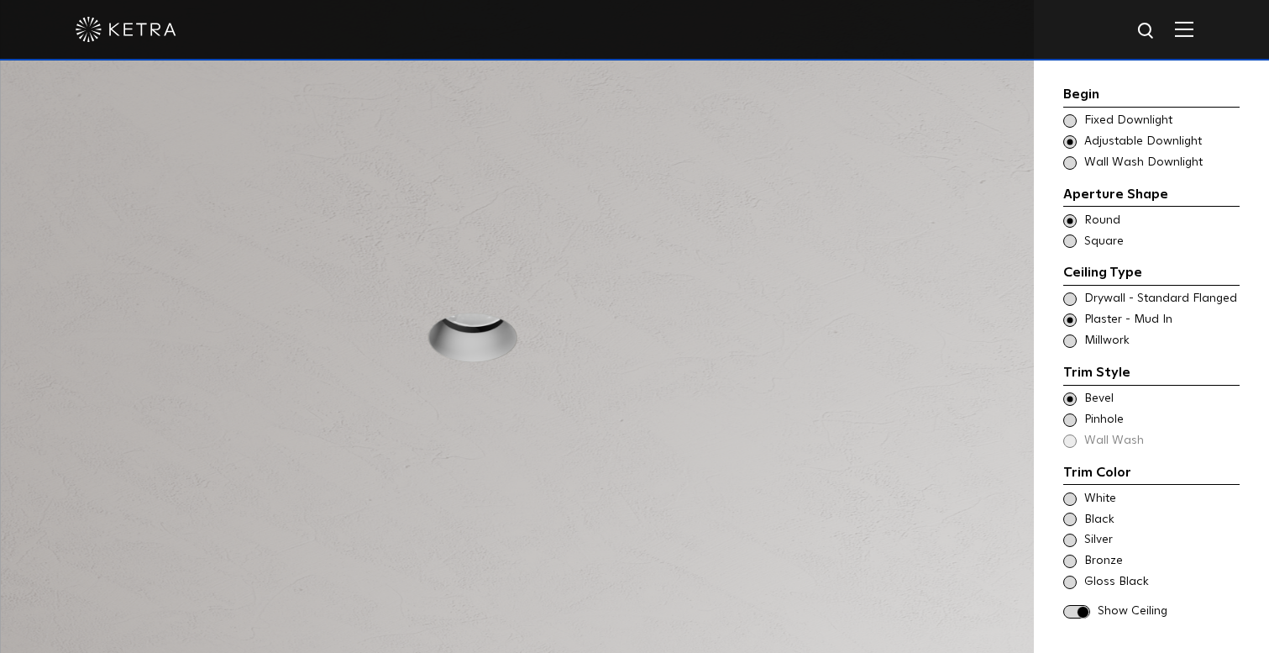
click at [1070, 157] on span at bounding box center [1069, 162] width 13 height 13
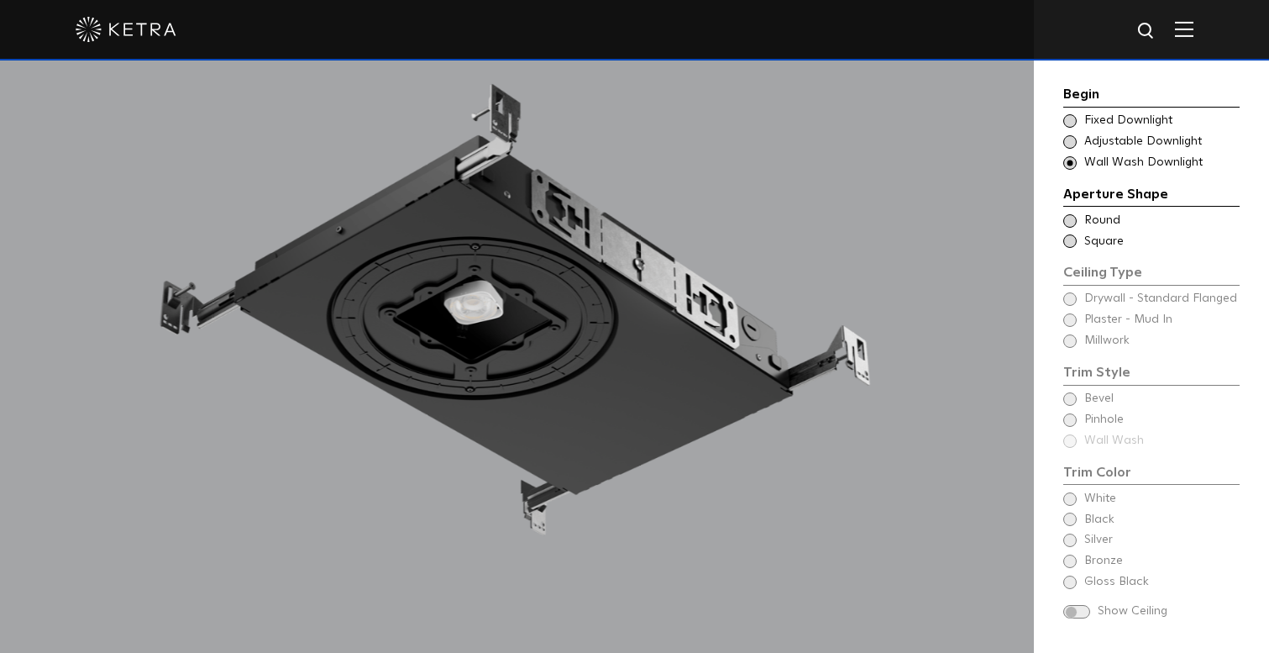
click at [1068, 139] on span at bounding box center [1069, 141] width 13 height 13
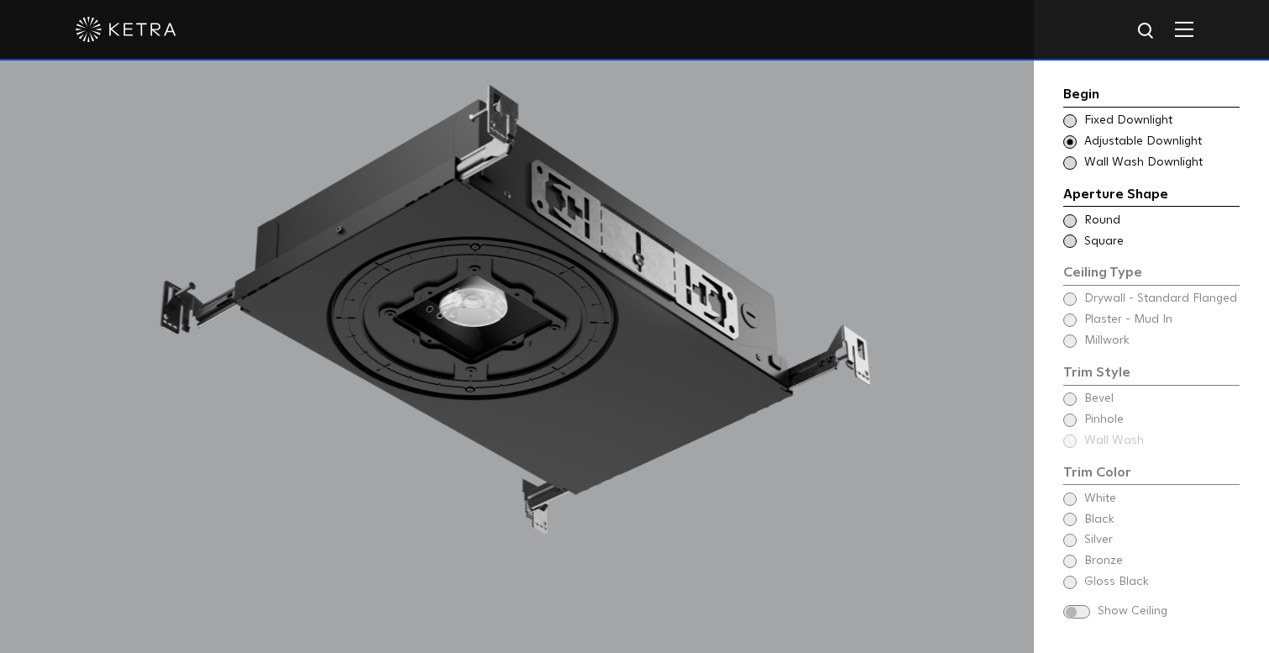
click at [1069, 218] on span at bounding box center [1069, 220] width 13 height 13
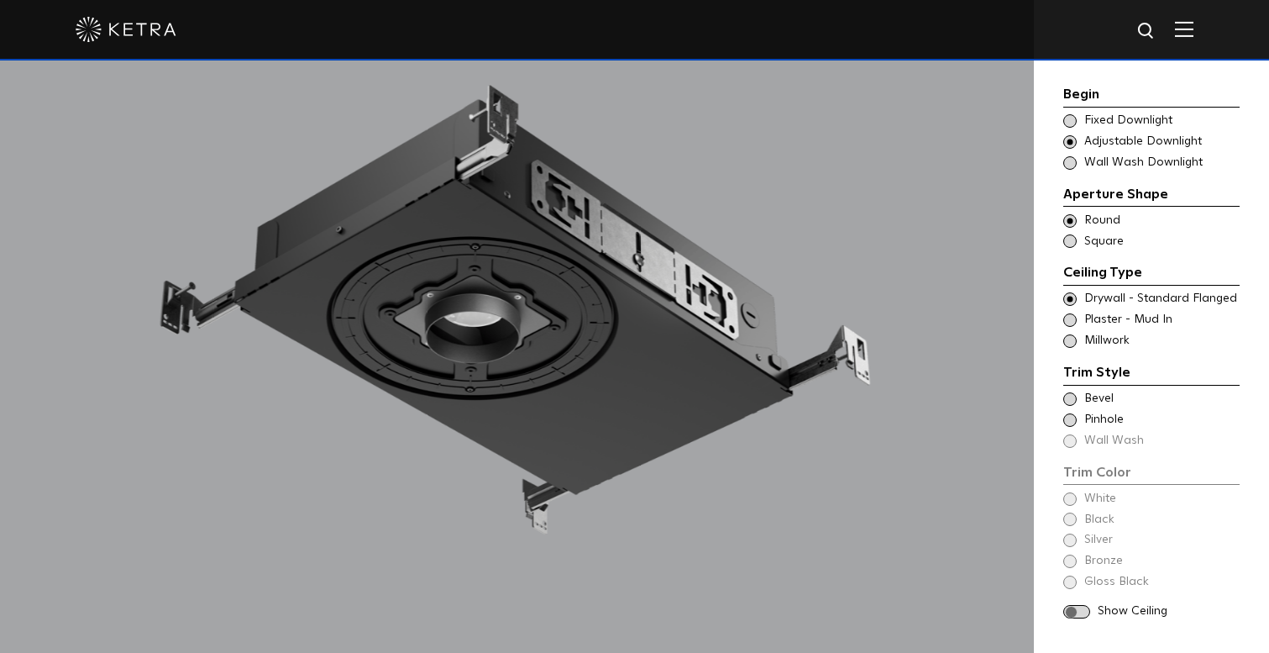
click at [1070, 315] on span at bounding box center [1069, 319] width 13 height 13
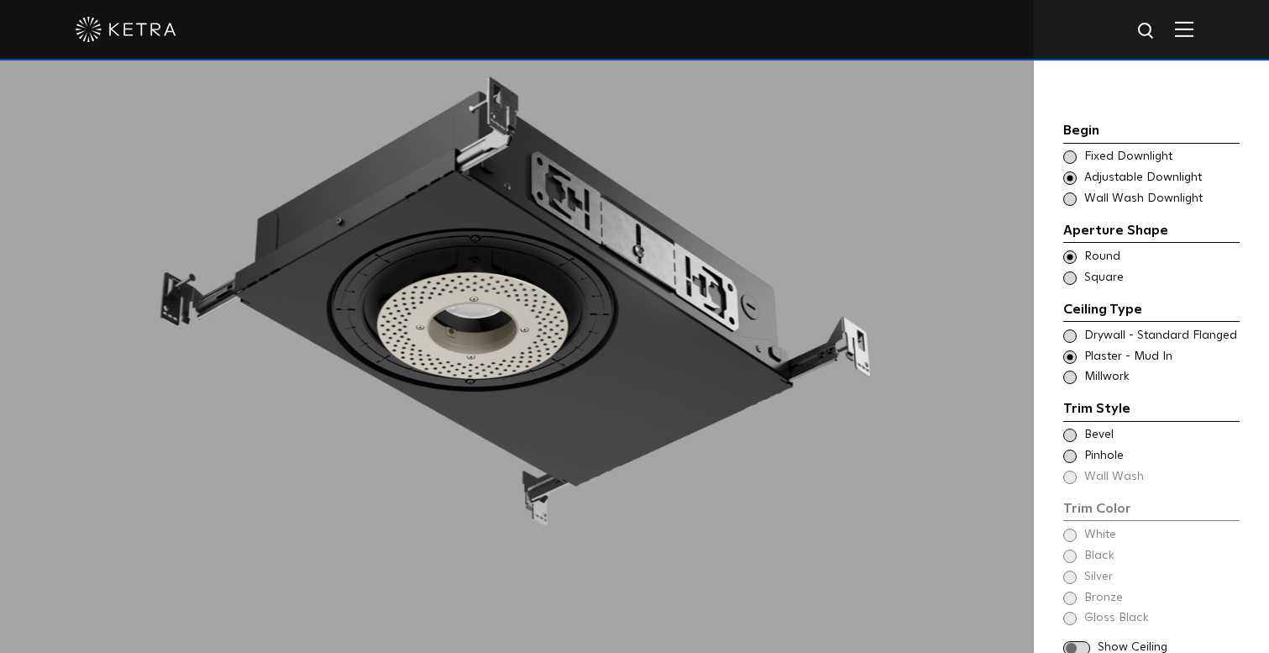
scroll to position [1522, 0]
